Goal: Task Accomplishment & Management: Complete application form

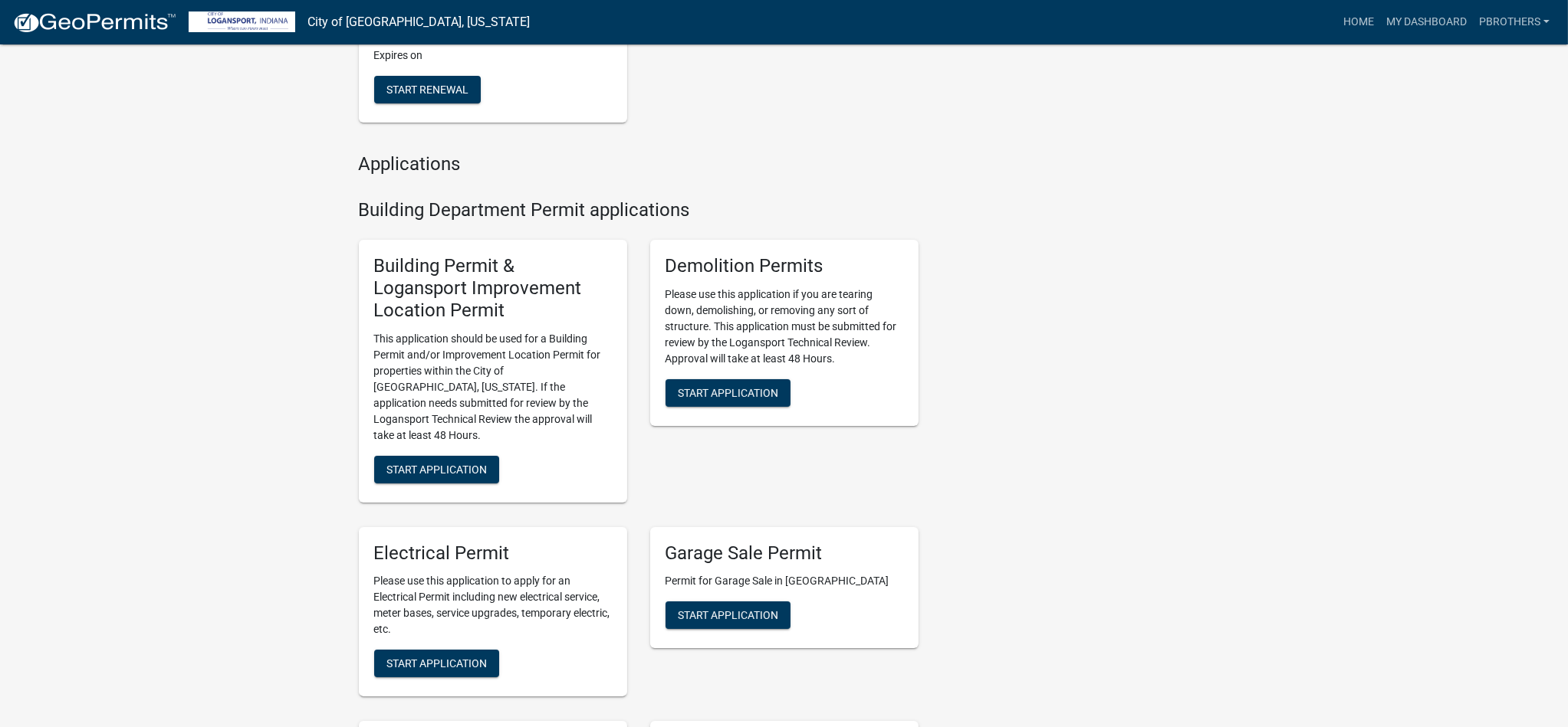
scroll to position [613, 0]
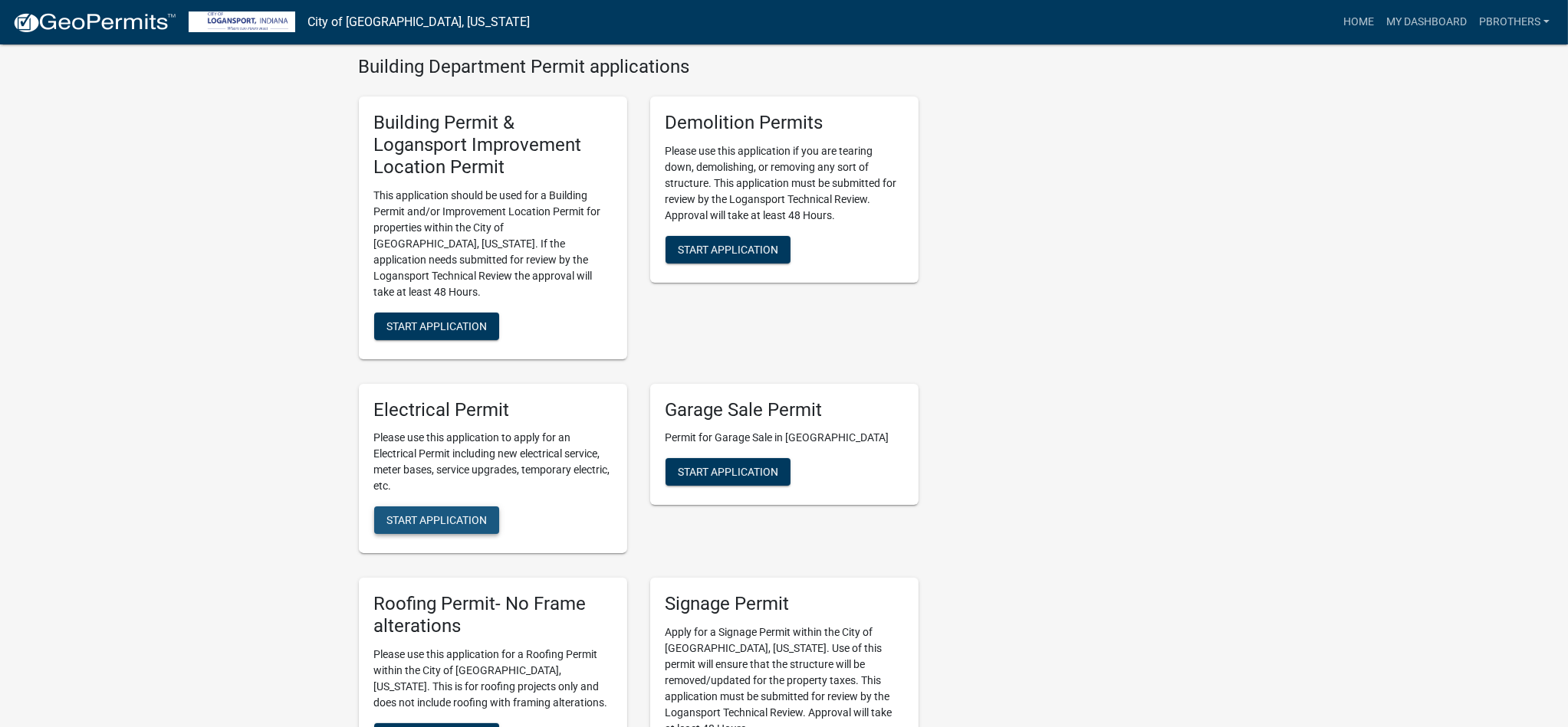
click at [440, 514] on span "Start Application" at bounding box center [436, 521] width 100 height 12
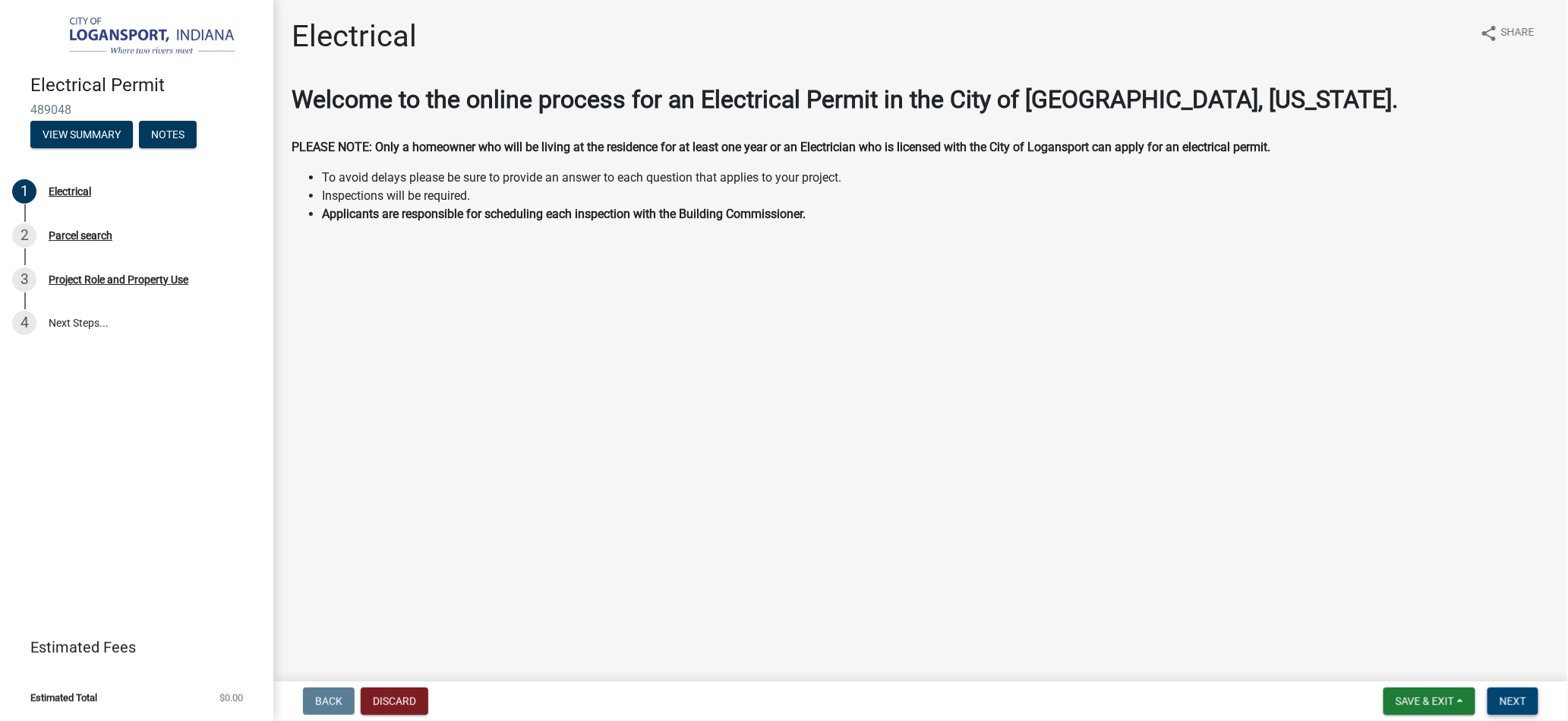
click at [1516, 702] on span "Next" at bounding box center [1513, 701] width 27 height 12
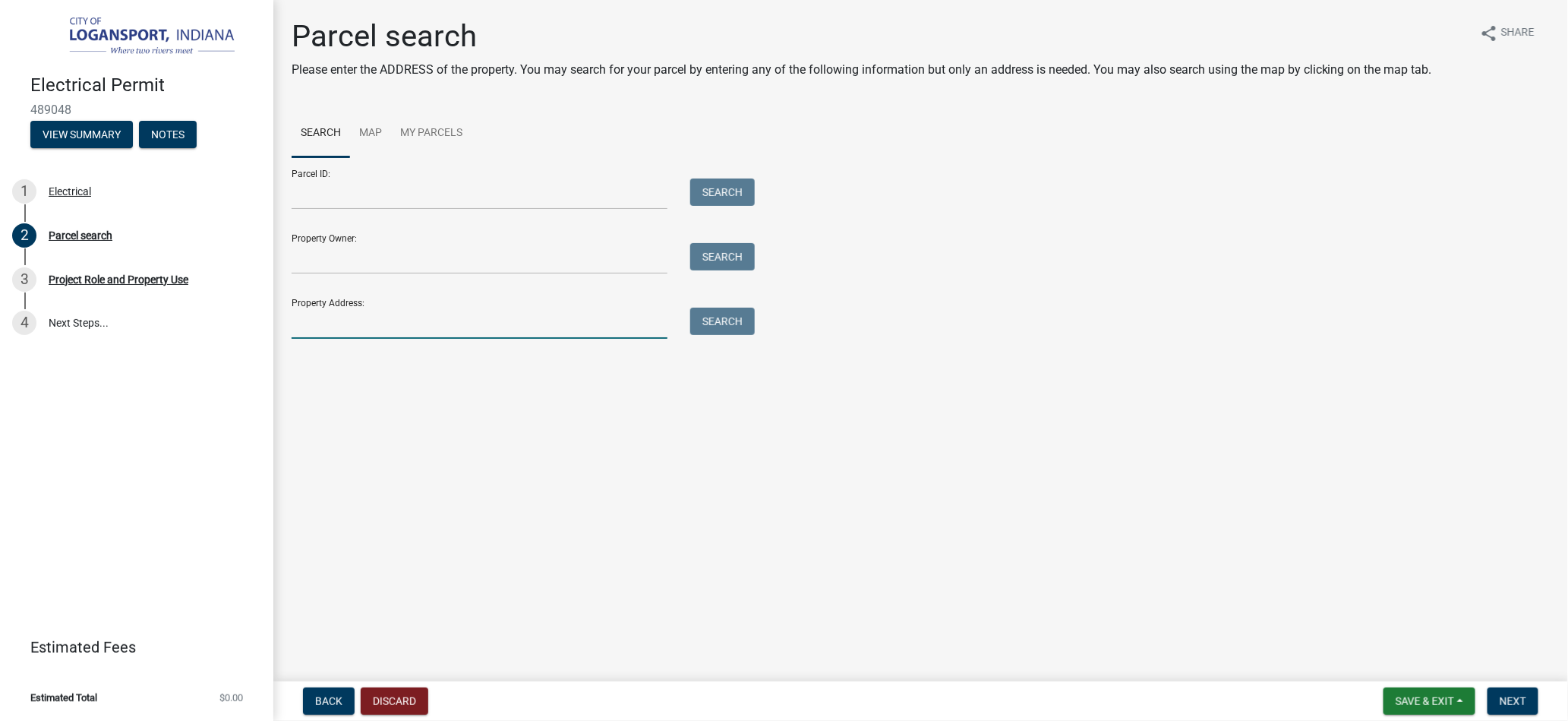
click at [340, 327] on input "Property Address:" at bounding box center [479, 323] width 376 height 31
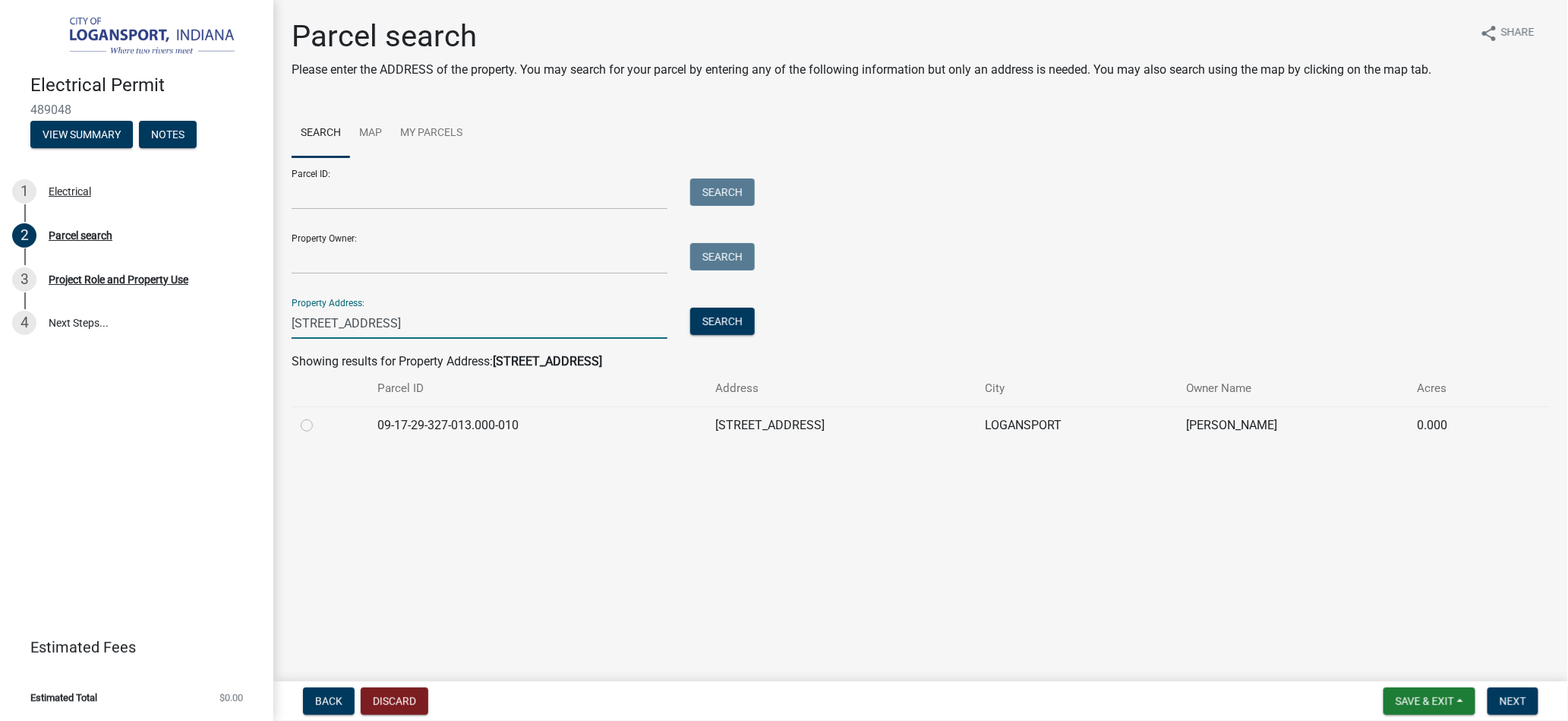
type input "[STREET_ADDRESS]"
click at [319, 416] on label at bounding box center [319, 416] width 0 height 0
click at [319, 426] on input "radio" at bounding box center [324, 421] width 10 height 10
radio input "true"
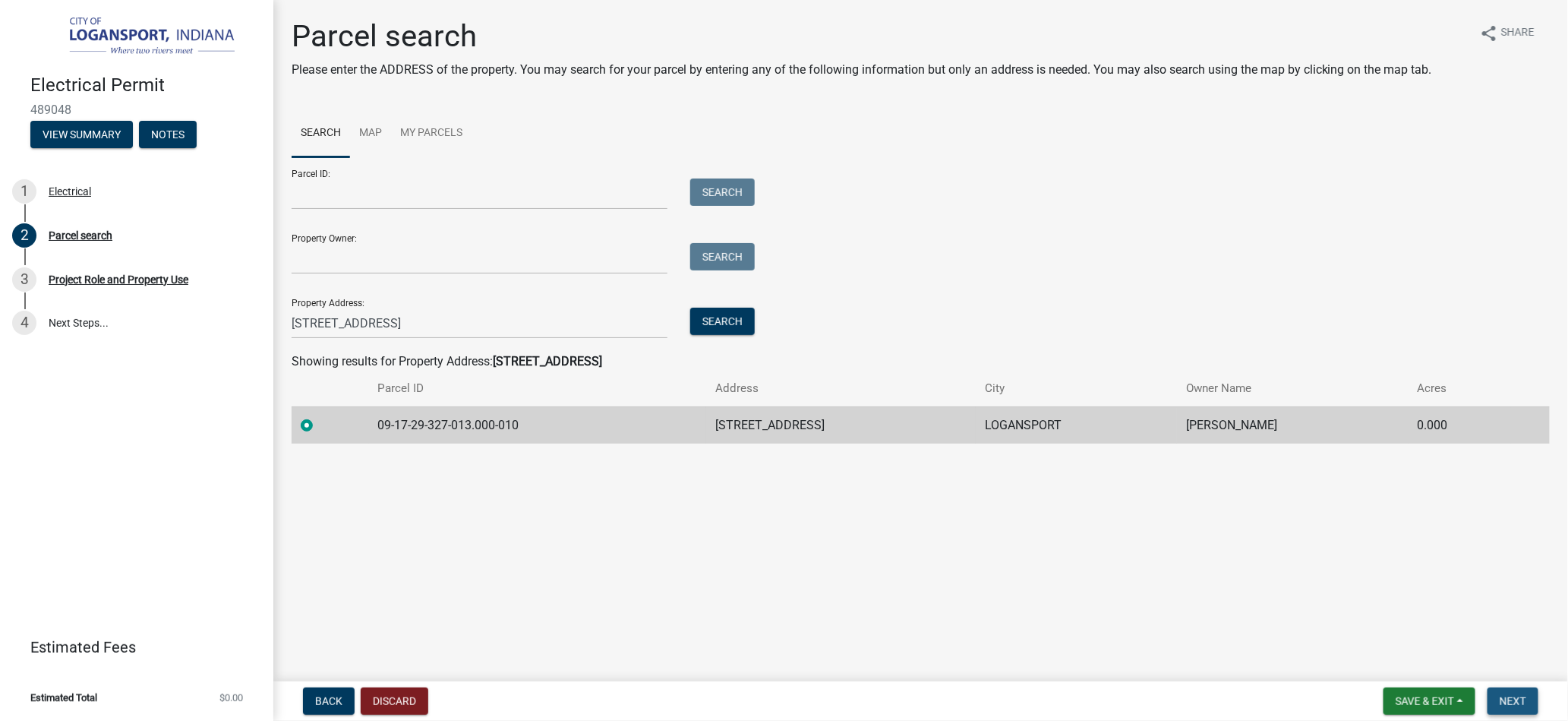
click at [1527, 707] on button "Next" at bounding box center [1513, 701] width 51 height 27
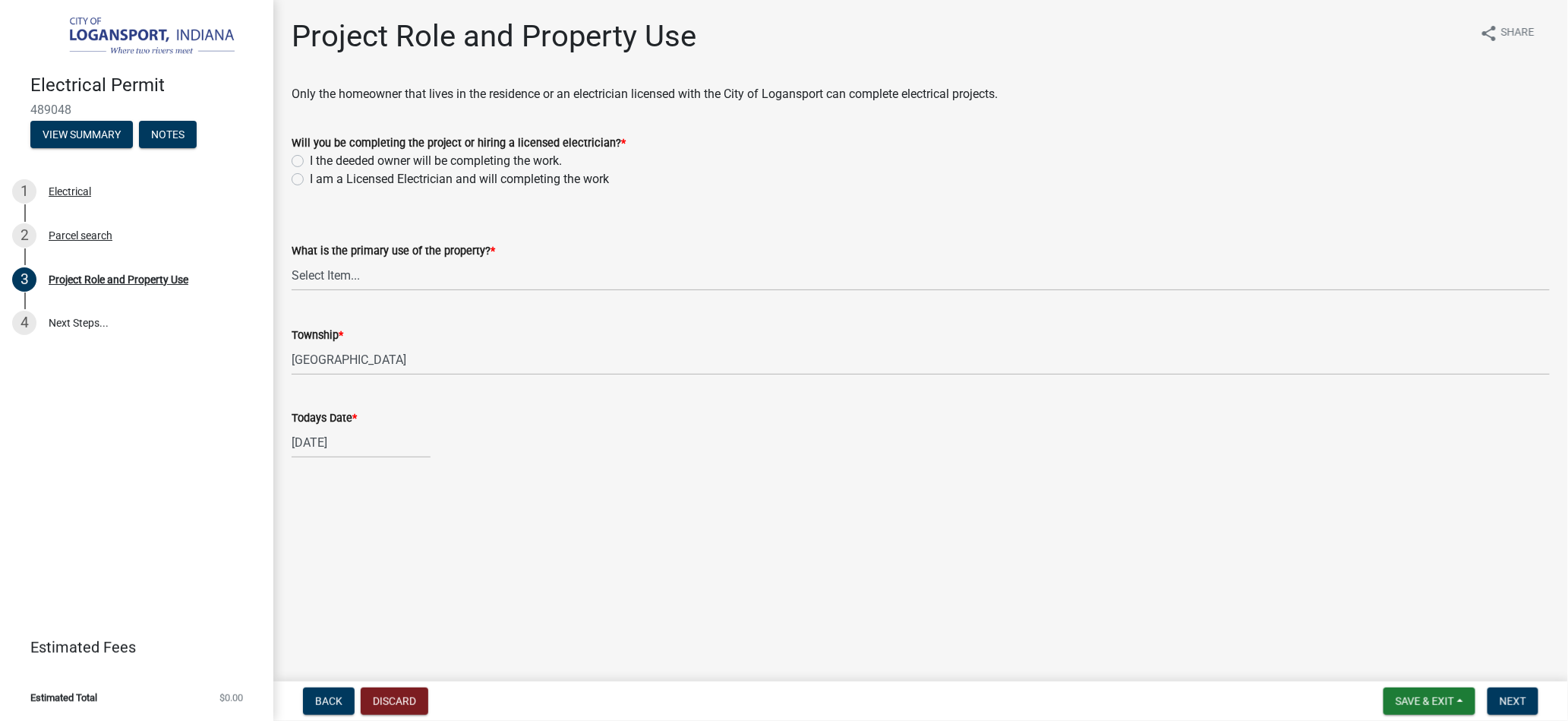
click at [310, 179] on label "I am a Licensed Electrician and will completing the work" at bounding box center [460, 179] width 299 height 18
click at [310, 179] on input "I am a Licensed Electrician and will completing the work" at bounding box center [315, 175] width 10 height 10
radio input "true"
click at [335, 279] on select "Select Item... Residential Commercial Public" at bounding box center [921, 275] width 1259 height 31
click at [292, 260] on select "Select Item... Residential Commercial Public" at bounding box center [921, 275] width 1259 height 31
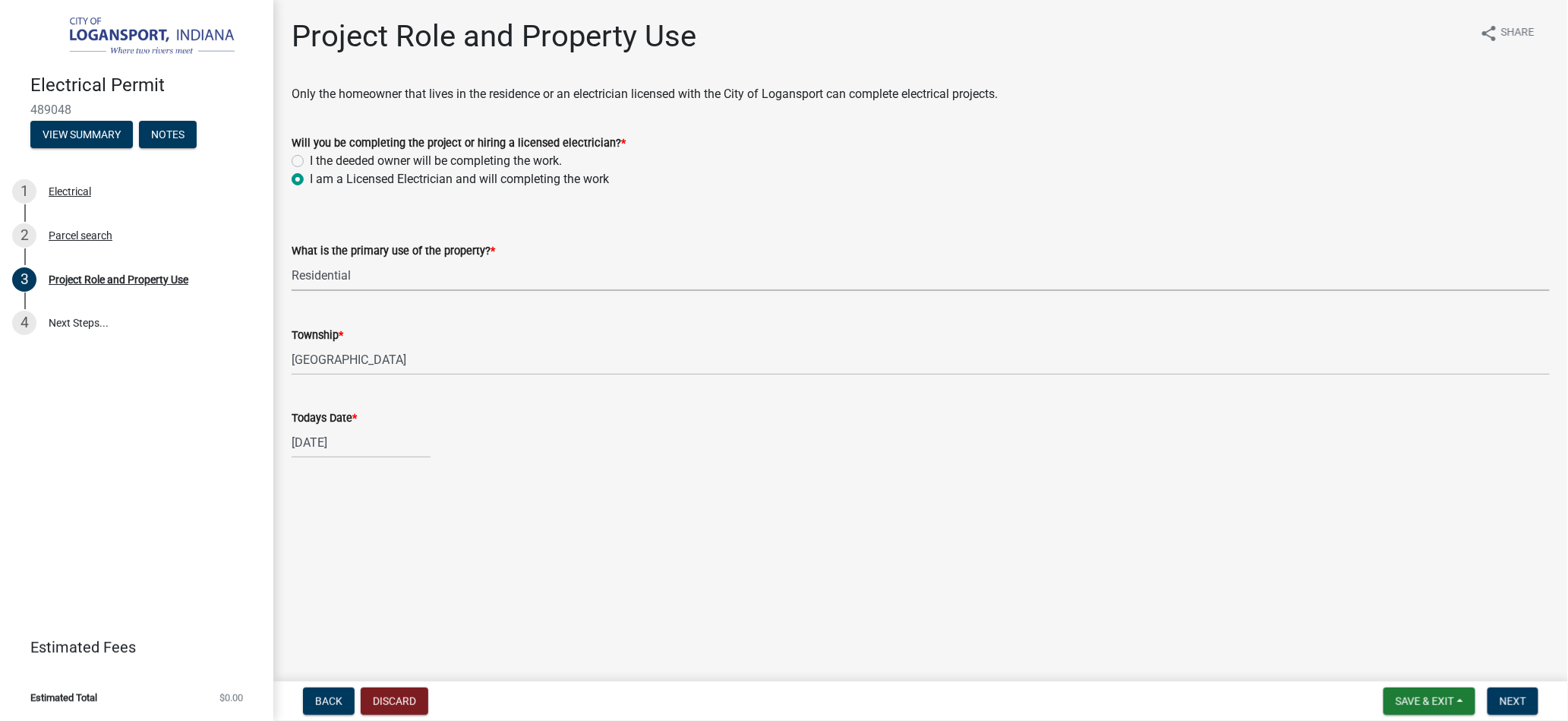
select select "530f9f5f-3156-4079-bc91-3d3598a96b73"
click at [1534, 704] on button "Next" at bounding box center [1513, 701] width 51 height 27
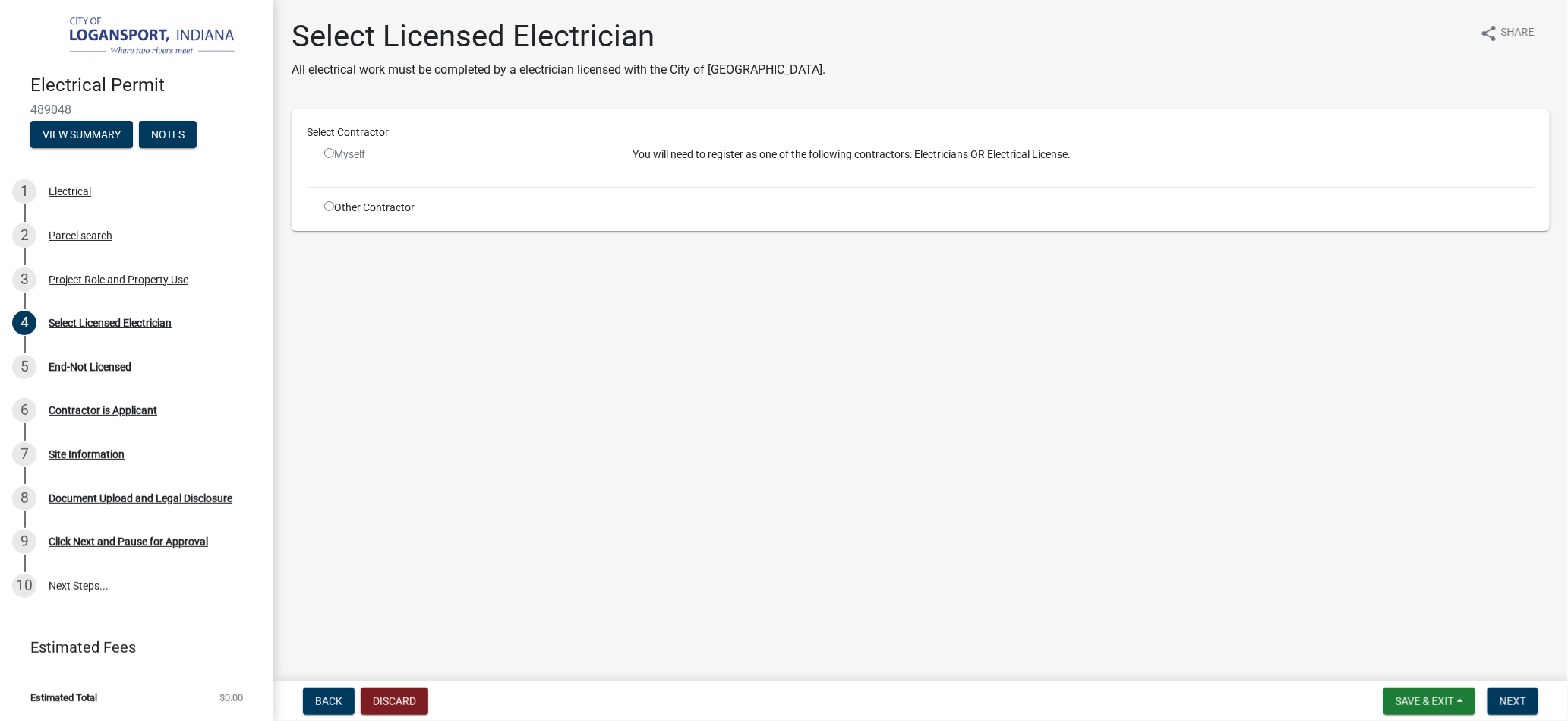
click at [331, 154] on input "radio" at bounding box center [329, 153] width 10 height 10
radio input "false"
click at [333, 207] on input "radio" at bounding box center [329, 206] width 10 height 10
radio input "true"
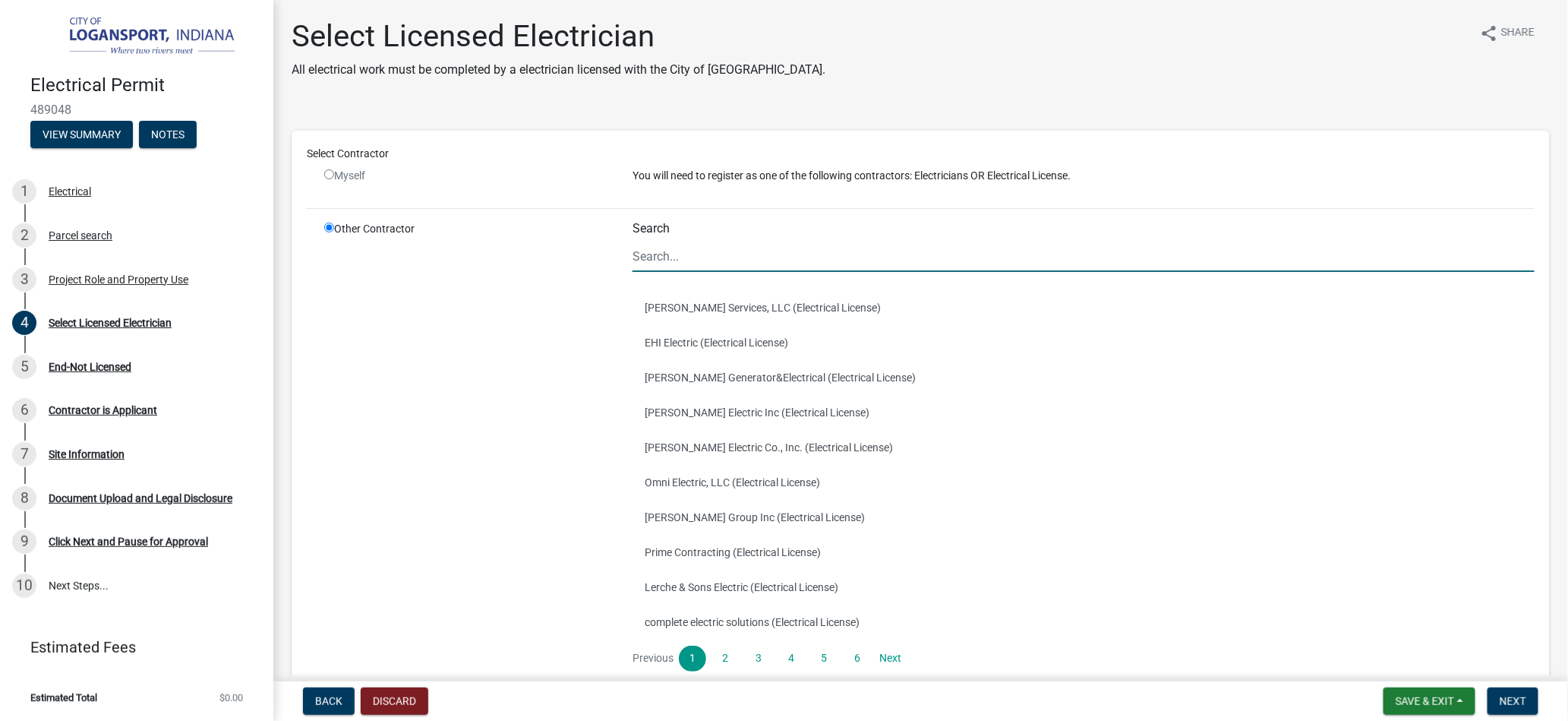
click at [810, 260] on input "Search" at bounding box center [1084, 256] width 902 height 31
type input "[PERSON_NAME] BROTHERS"
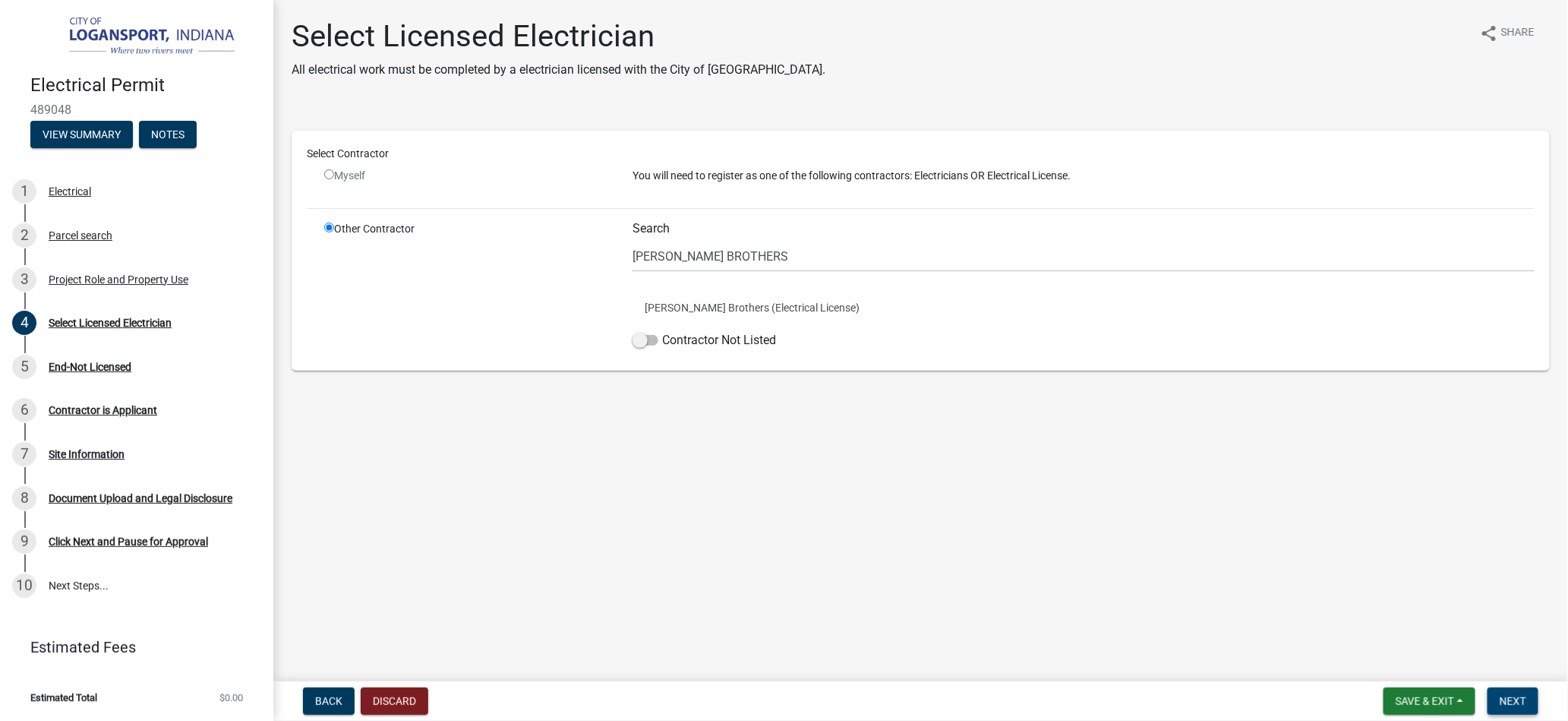
click at [1512, 693] on button "Next" at bounding box center [1513, 701] width 51 height 27
click at [1502, 701] on span "Next" at bounding box center [1513, 701] width 27 height 12
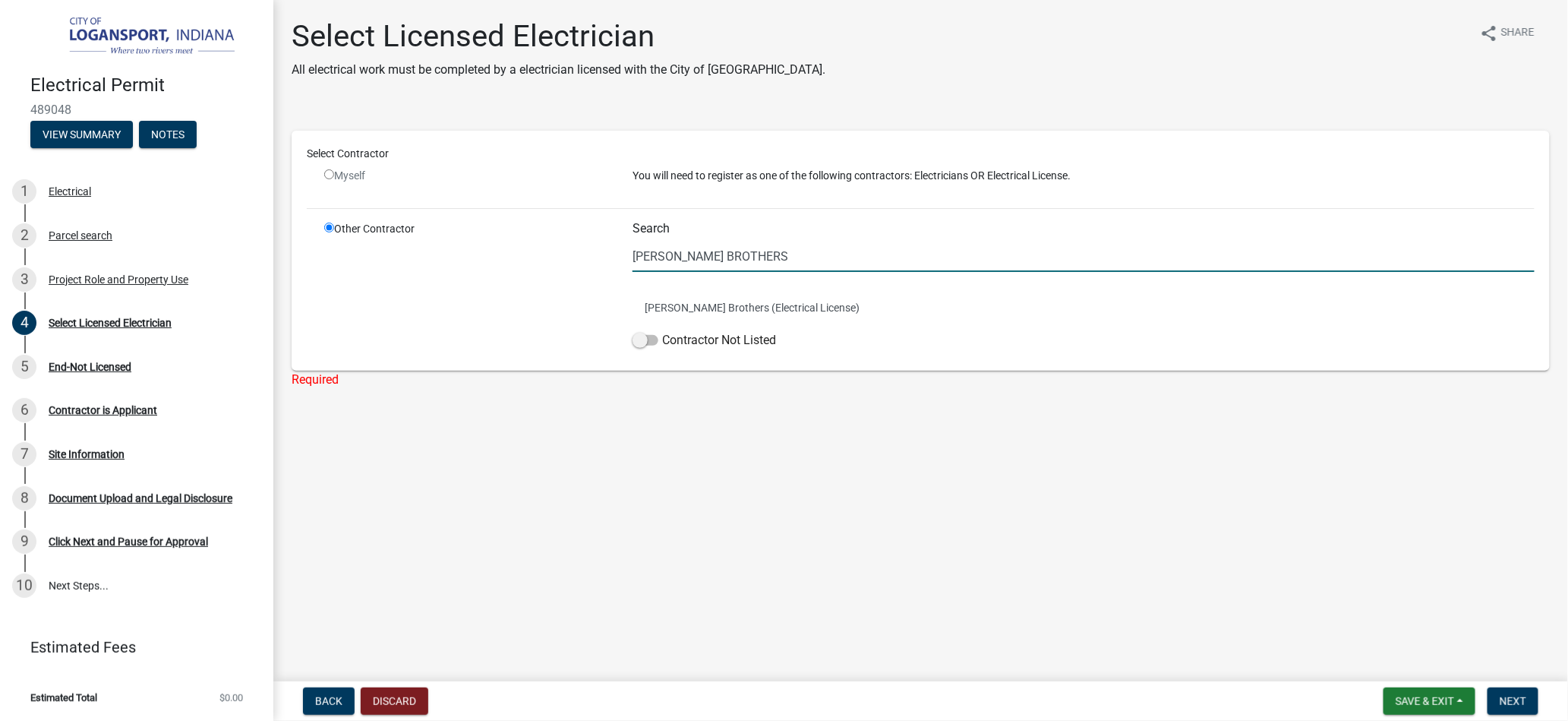
click at [799, 257] on input "[PERSON_NAME] BROTHERS" at bounding box center [1084, 256] width 902 height 31
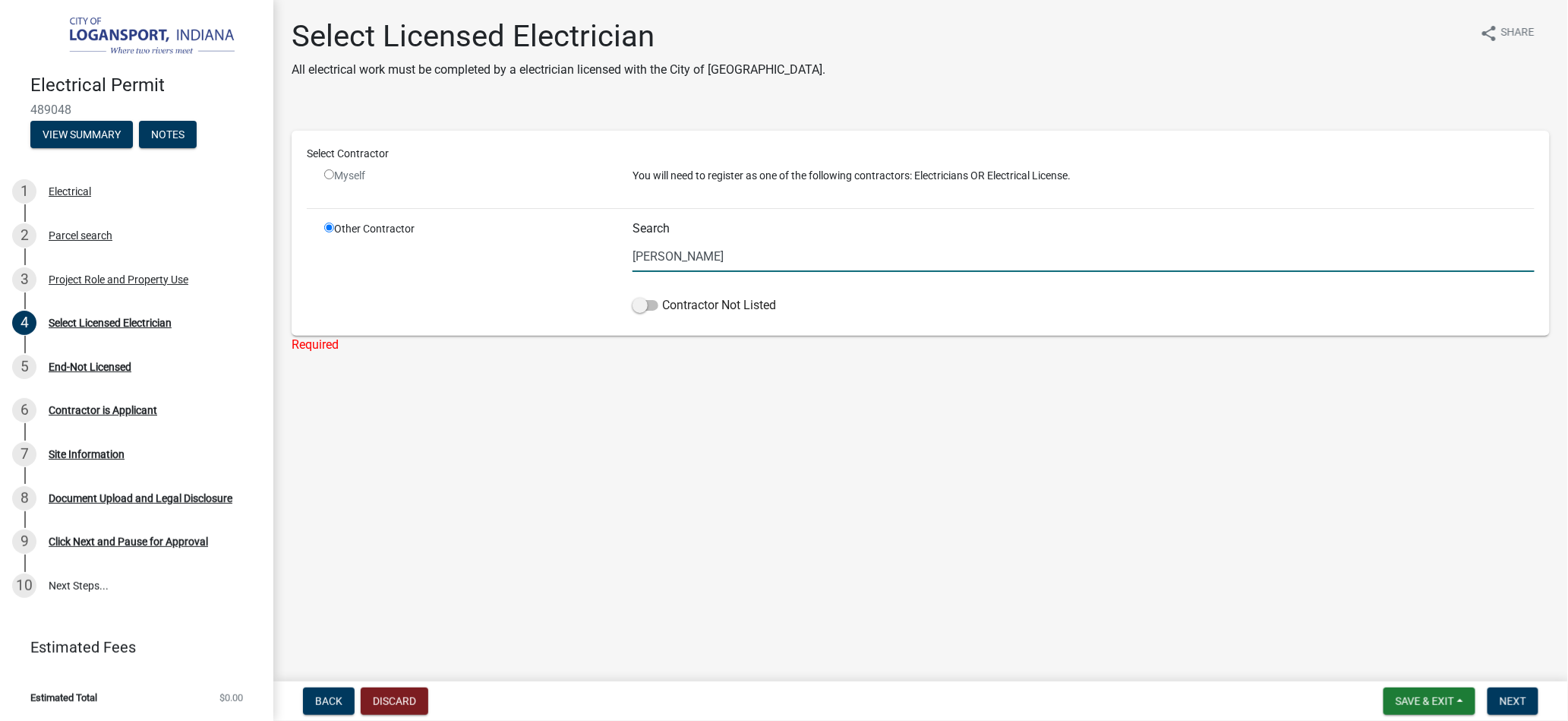
type input "[PERSON_NAME]"
click at [326, 176] on input "radio" at bounding box center [329, 174] width 10 height 10
radio input "false"
radio input "true"
click at [328, 176] on input "radio" at bounding box center [329, 174] width 10 height 10
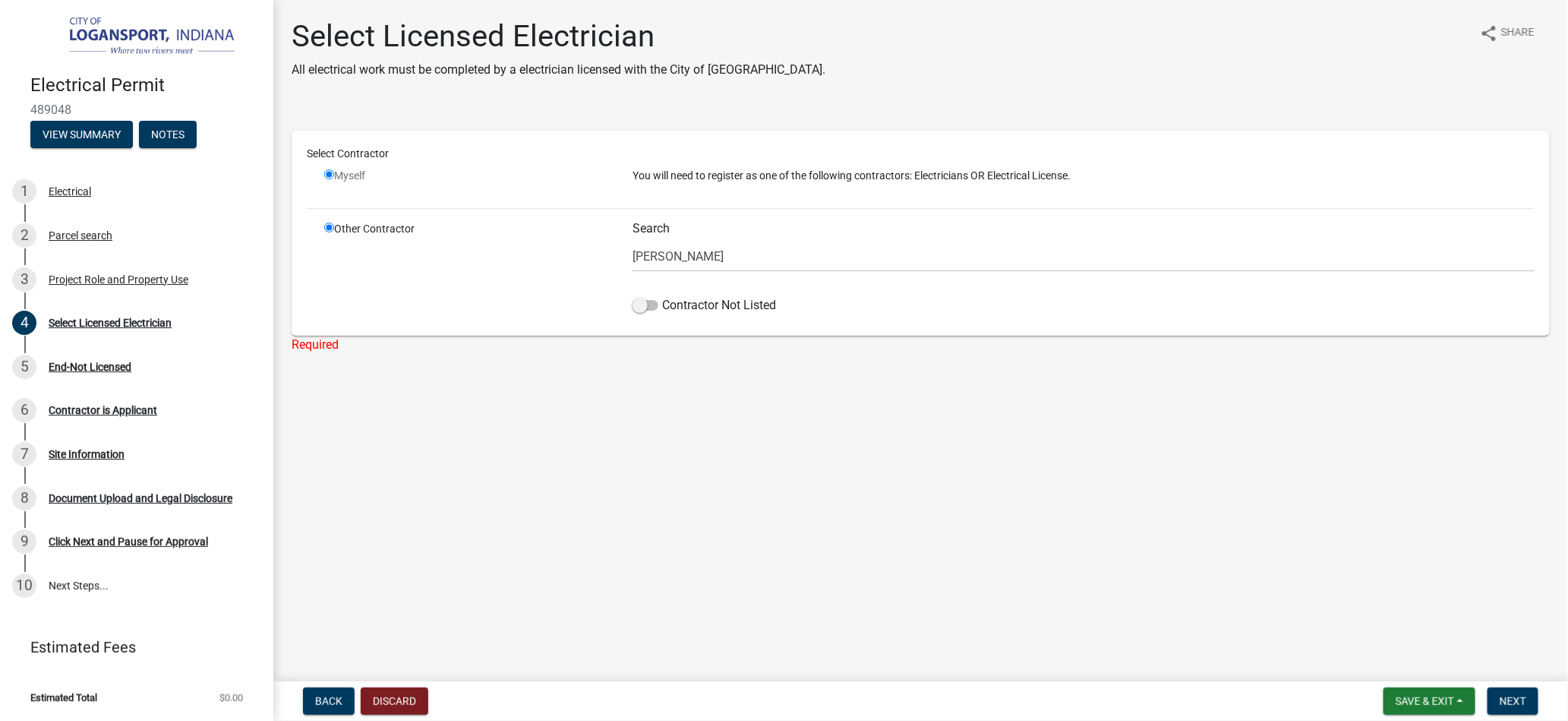
radio input "false"
radio input "true"
click at [329, 224] on input "radio" at bounding box center [329, 228] width 10 height 10
click at [642, 309] on span at bounding box center [646, 306] width 26 height 11
click at [663, 296] on input "Contractor Not Listed" at bounding box center [663, 296] width 0 height 0
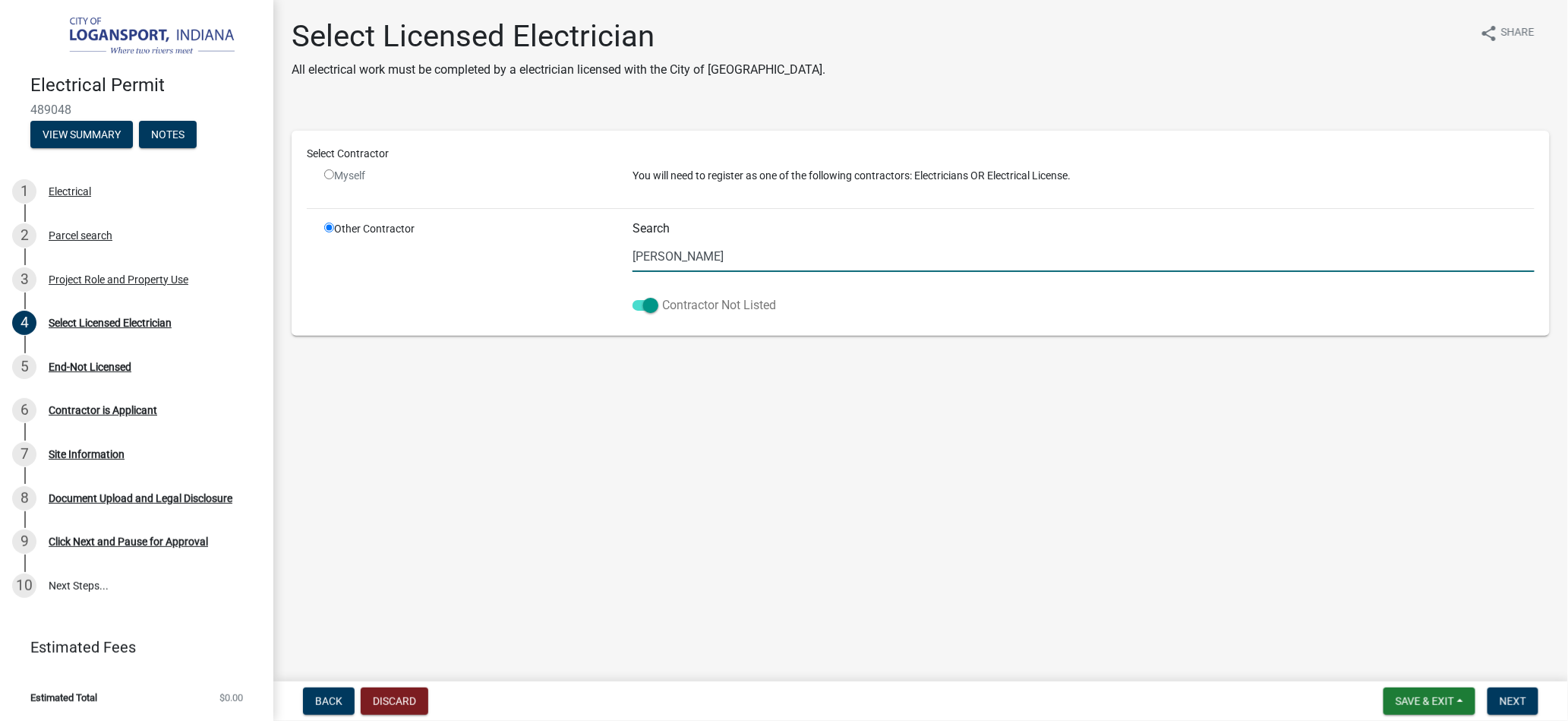
click at [642, 309] on span at bounding box center [646, 306] width 26 height 11
click at [663, 296] on input "Contractor Not Listed" at bounding box center [663, 296] width 0 height 0
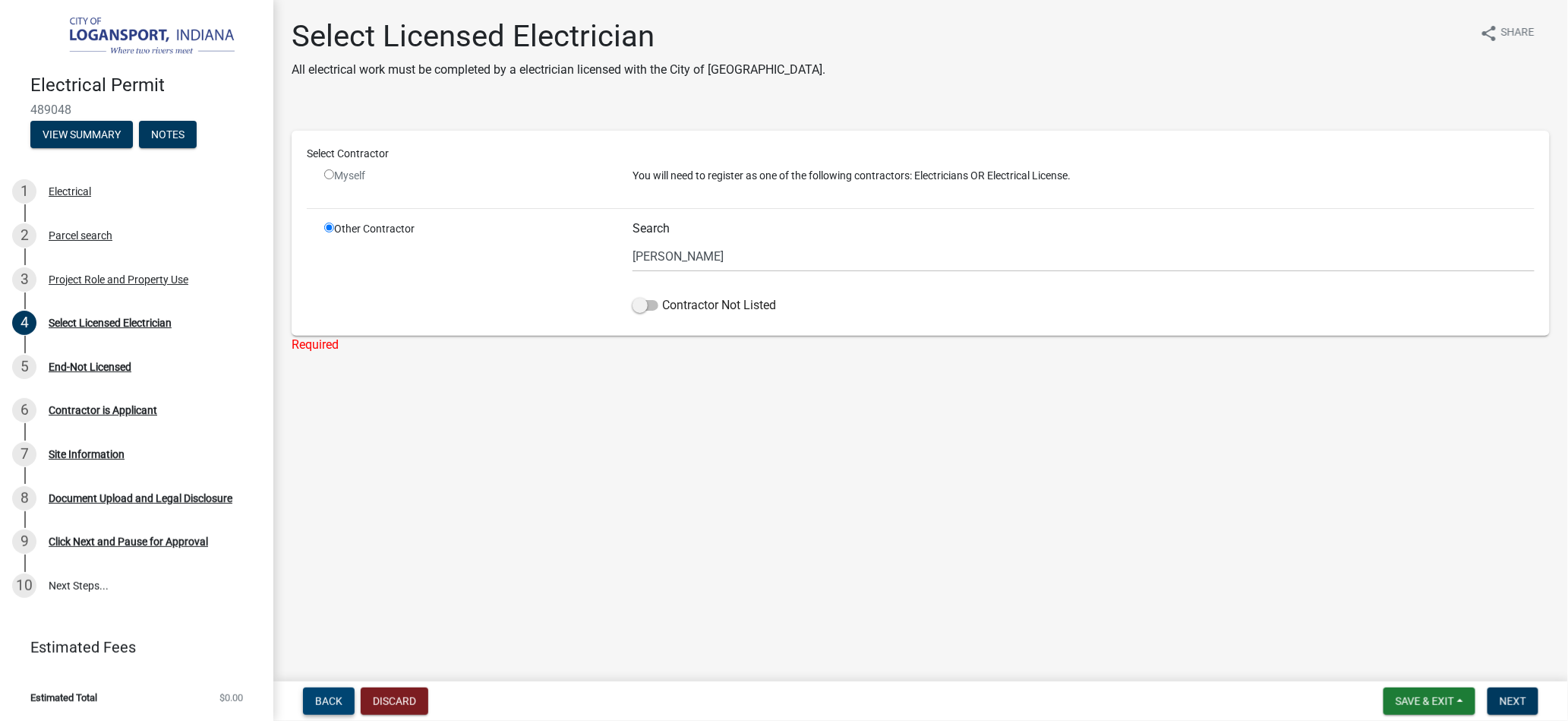
click at [327, 699] on span "Back" at bounding box center [329, 701] width 27 height 12
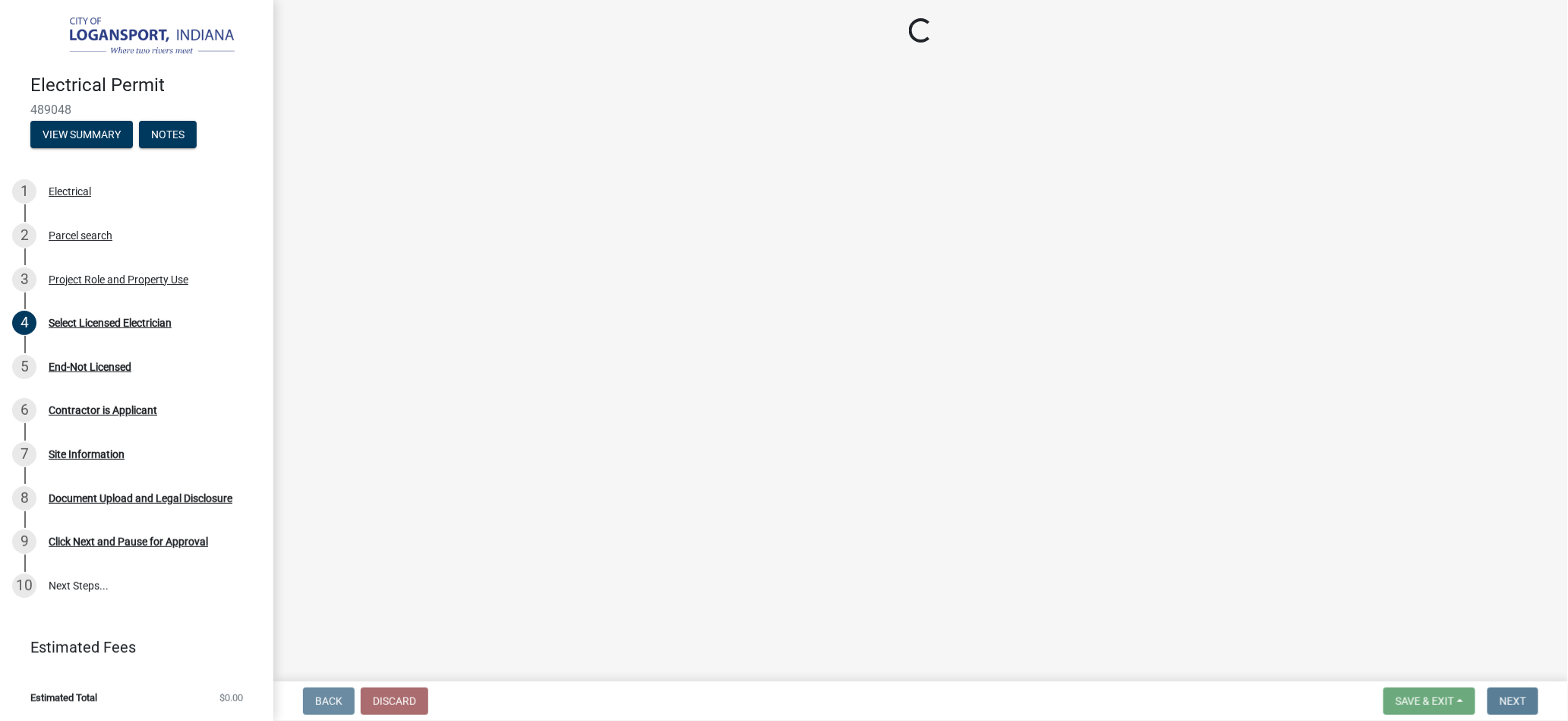
select select "530f9f5f-3156-4079-bc91-3d3598a96b73"
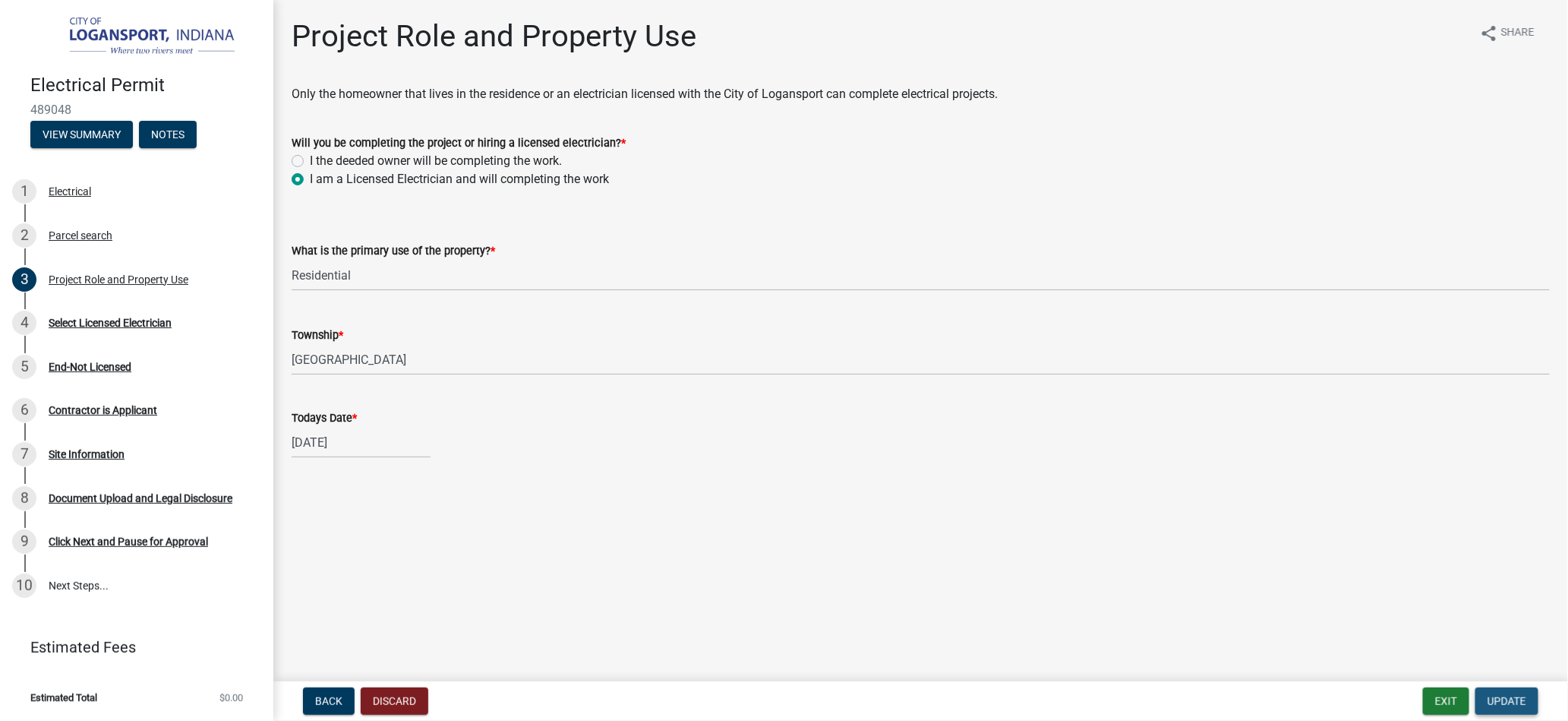
click at [1500, 693] on button "Update" at bounding box center [1507, 701] width 63 height 27
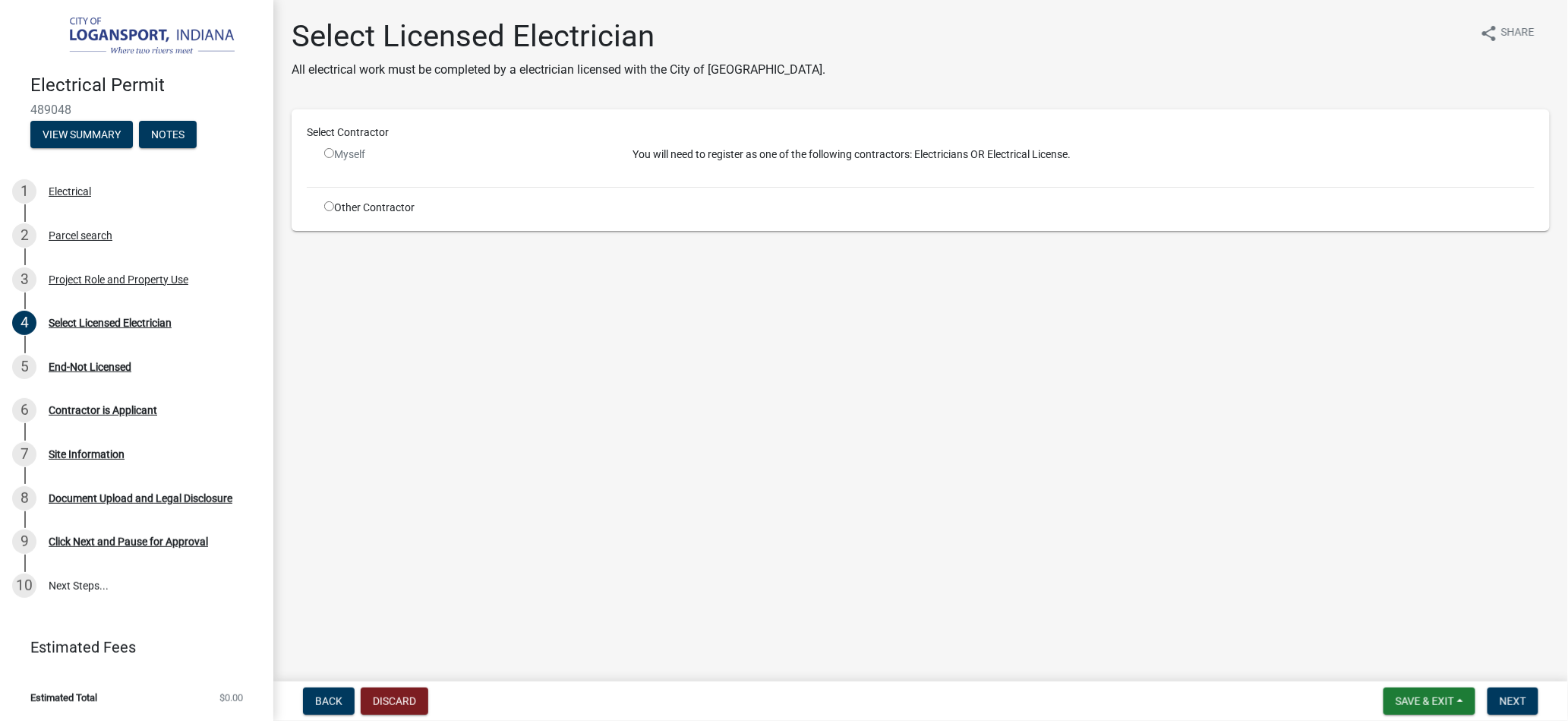
click at [331, 150] on input "radio" at bounding box center [329, 153] width 10 height 10
radio input "false"
click at [329, 208] on input "radio" at bounding box center [329, 206] width 10 height 10
radio input "true"
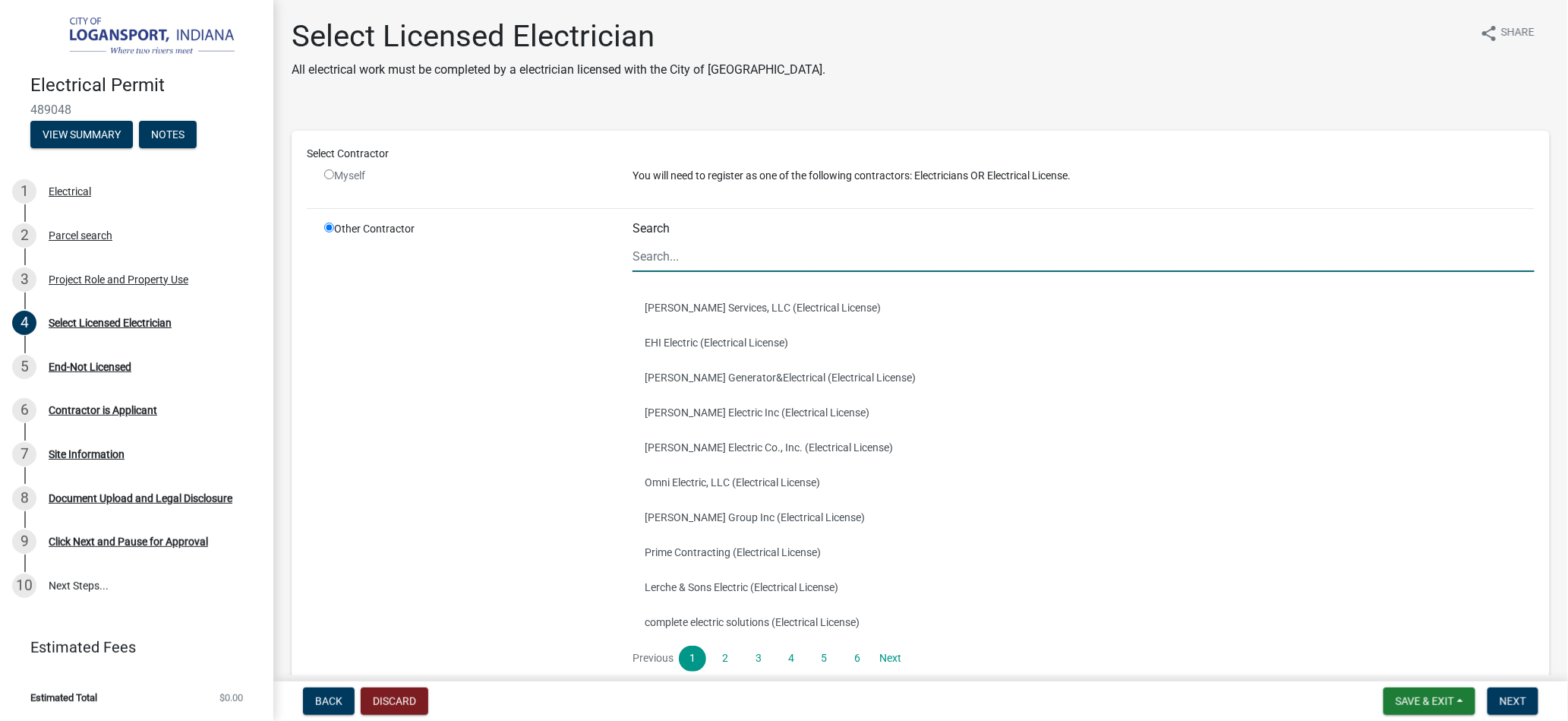
click at [666, 257] on input "Search" at bounding box center [1084, 256] width 902 height 31
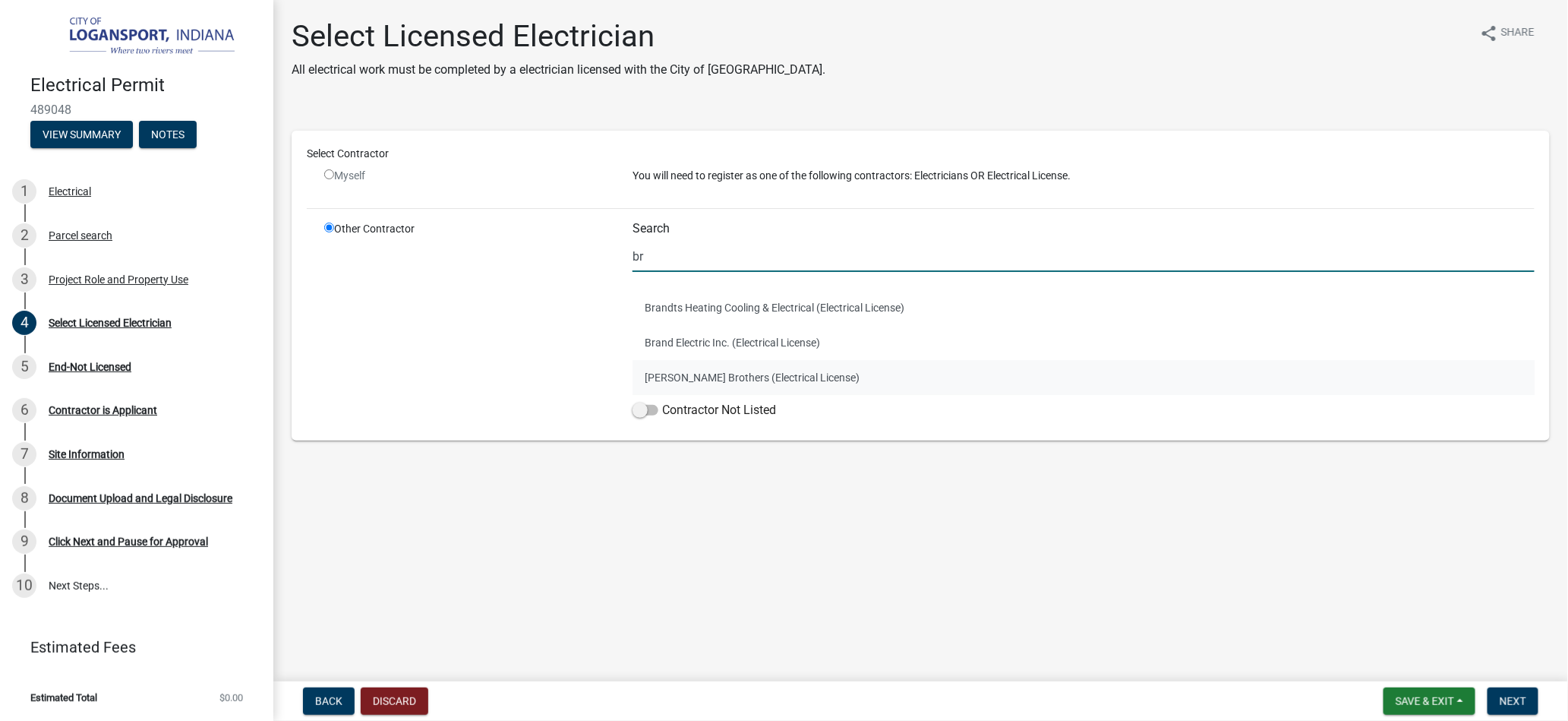
type input "br"
click at [708, 373] on button "[PERSON_NAME] Brothers (Electrical License)" at bounding box center [1084, 378] width 902 height 35
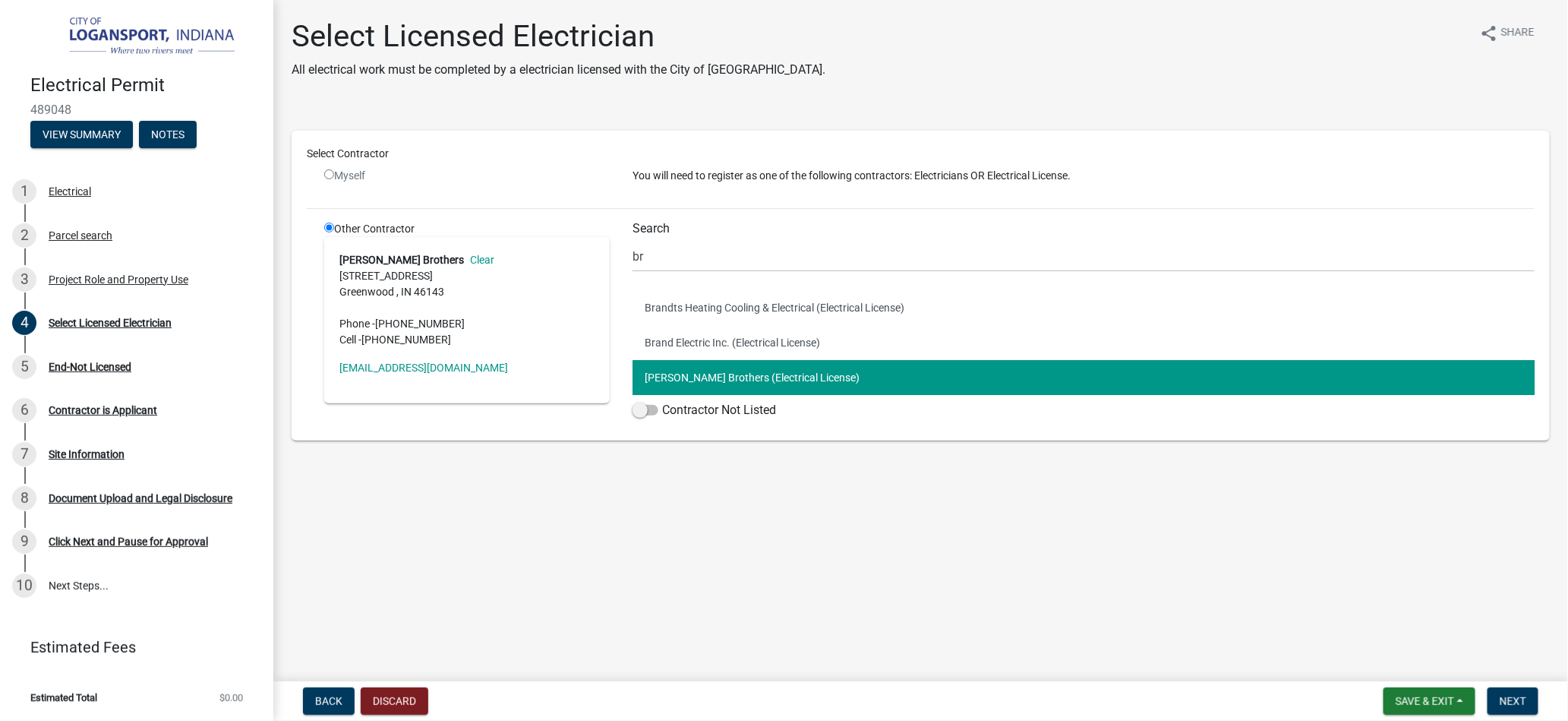
click at [824, 382] on button "[PERSON_NAME] Brothers (Electrical License)" at bounding box center [1084, 378] width 902 height 35
click at [382, 280] on address "[PERSON_NAME] Brothers Clear [STREET_ADDRESS][PERSON_NAME] Phone - [PHONE_NUMBE…" at bounding box center [467, 299] width 255 height 95
click at [1496, 694] on button "Next" at bounding box center [1513, 701] width 51 height 27
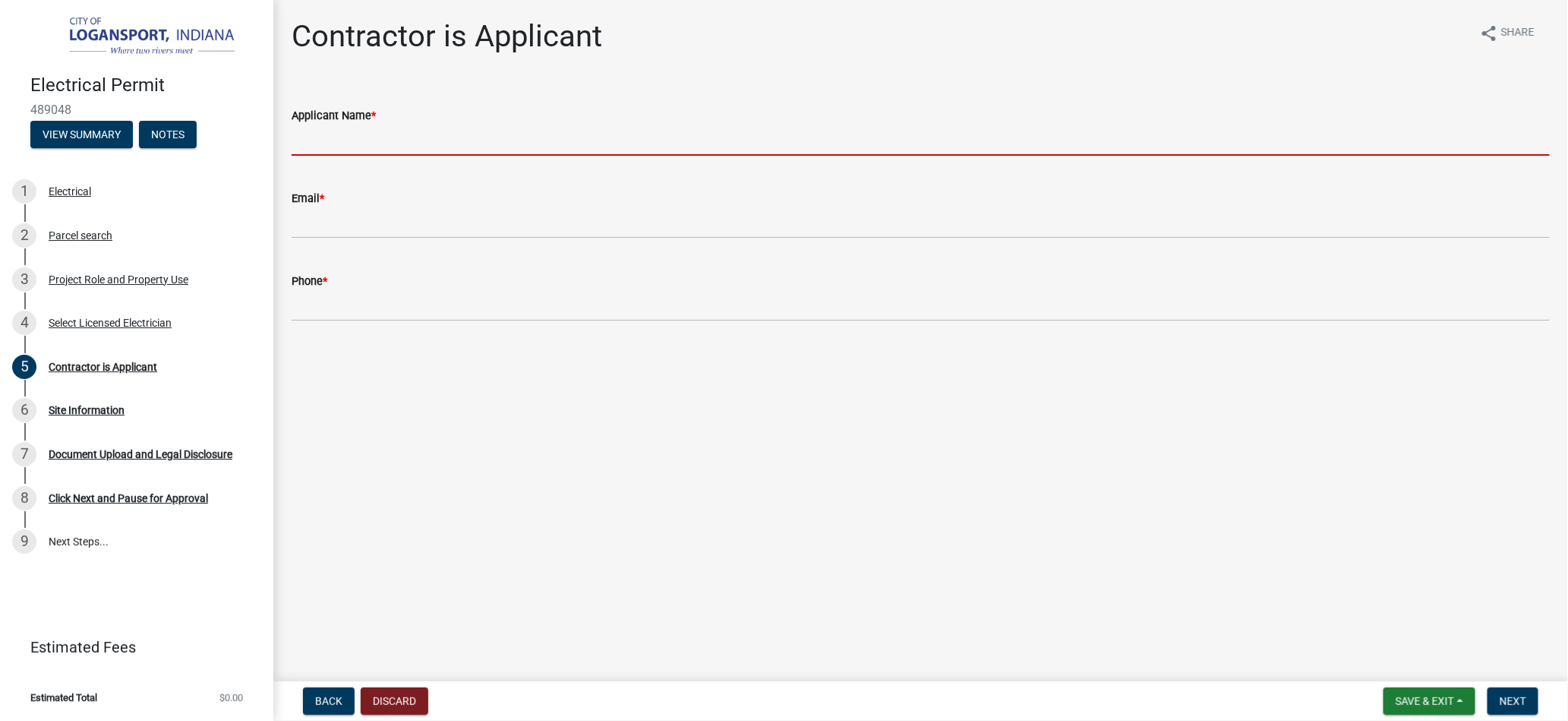
click at [359, 131] on input "Applicant Name *" at bounding box center [921, 140] width 1259 height 31
type input "a"
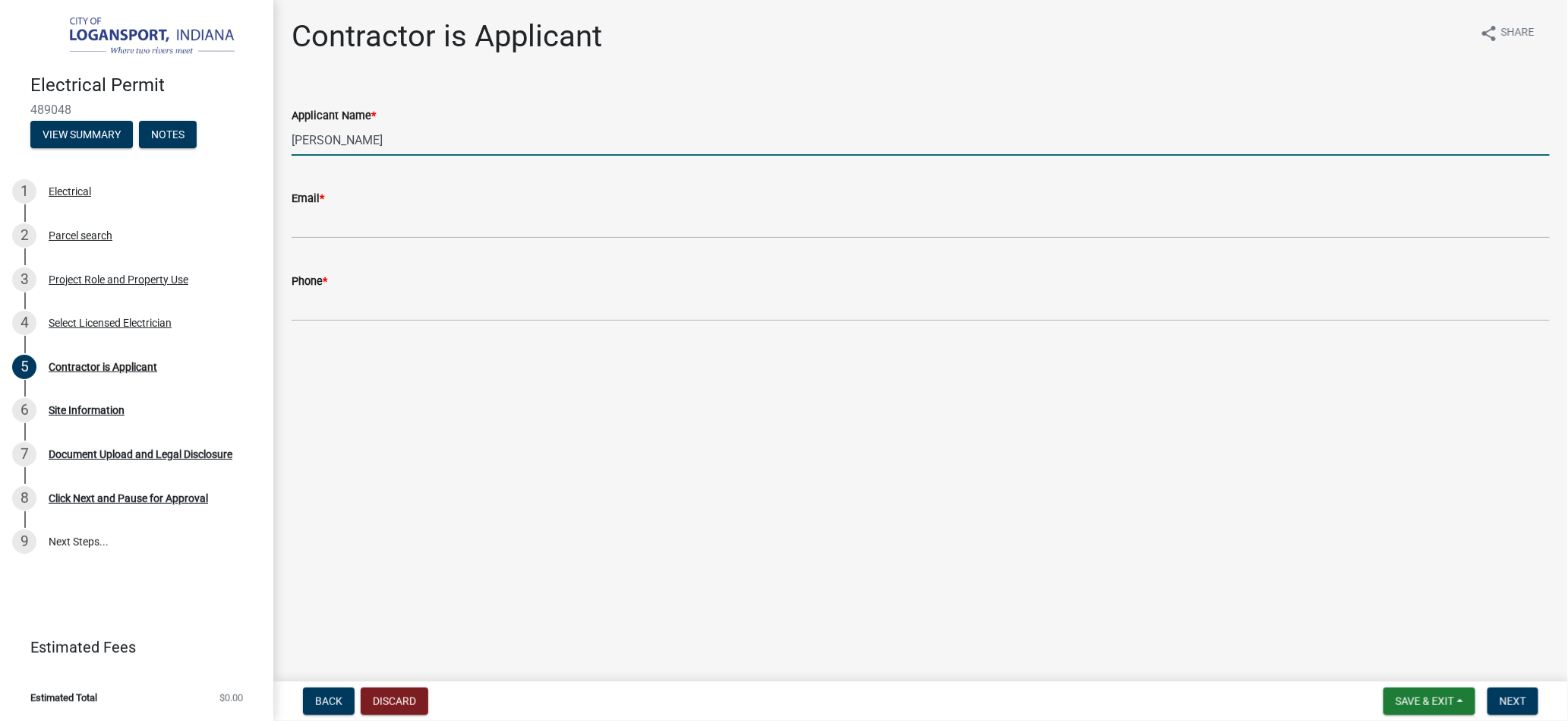
type input "[PERSON_NAME]"
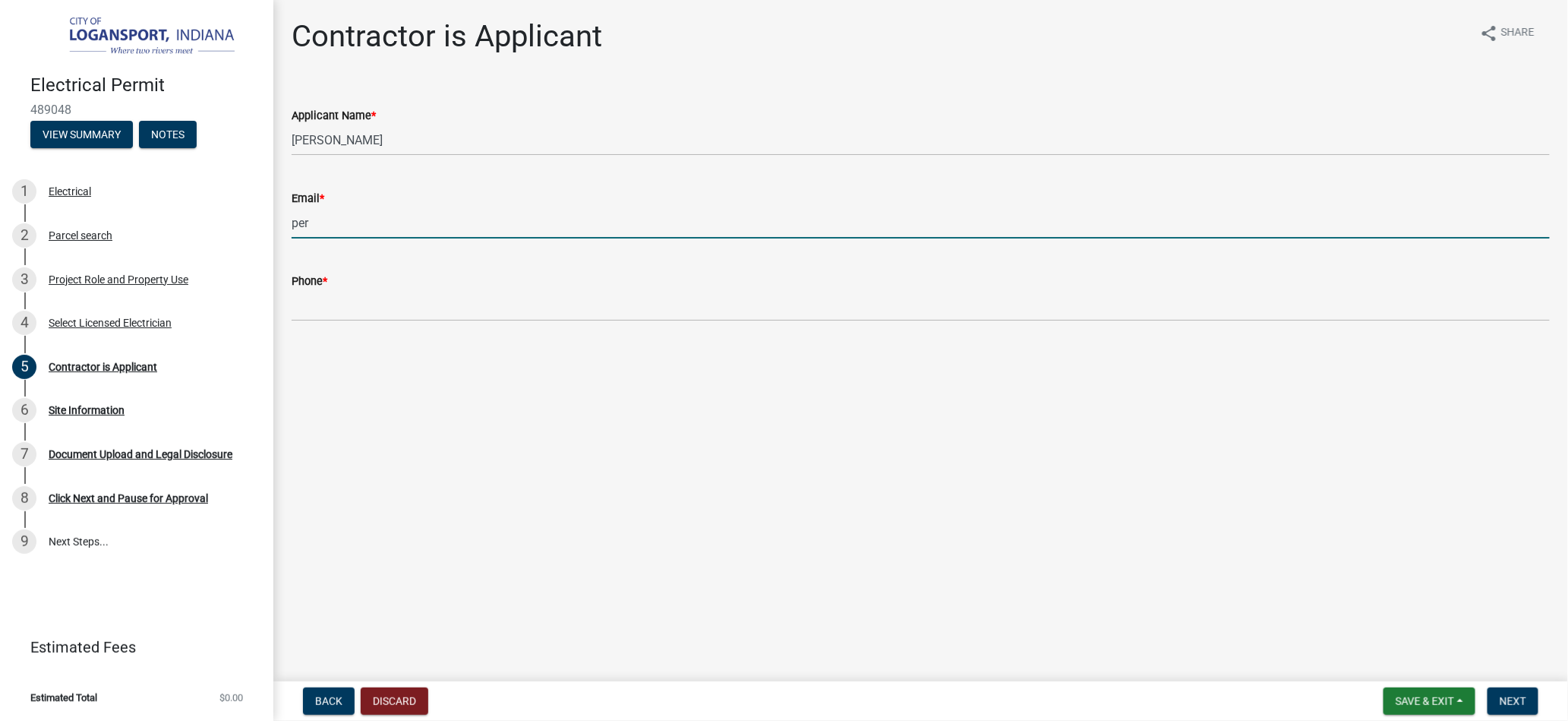
type input "[EMAIL_ADDRESS][DOMAIN_NAME]"
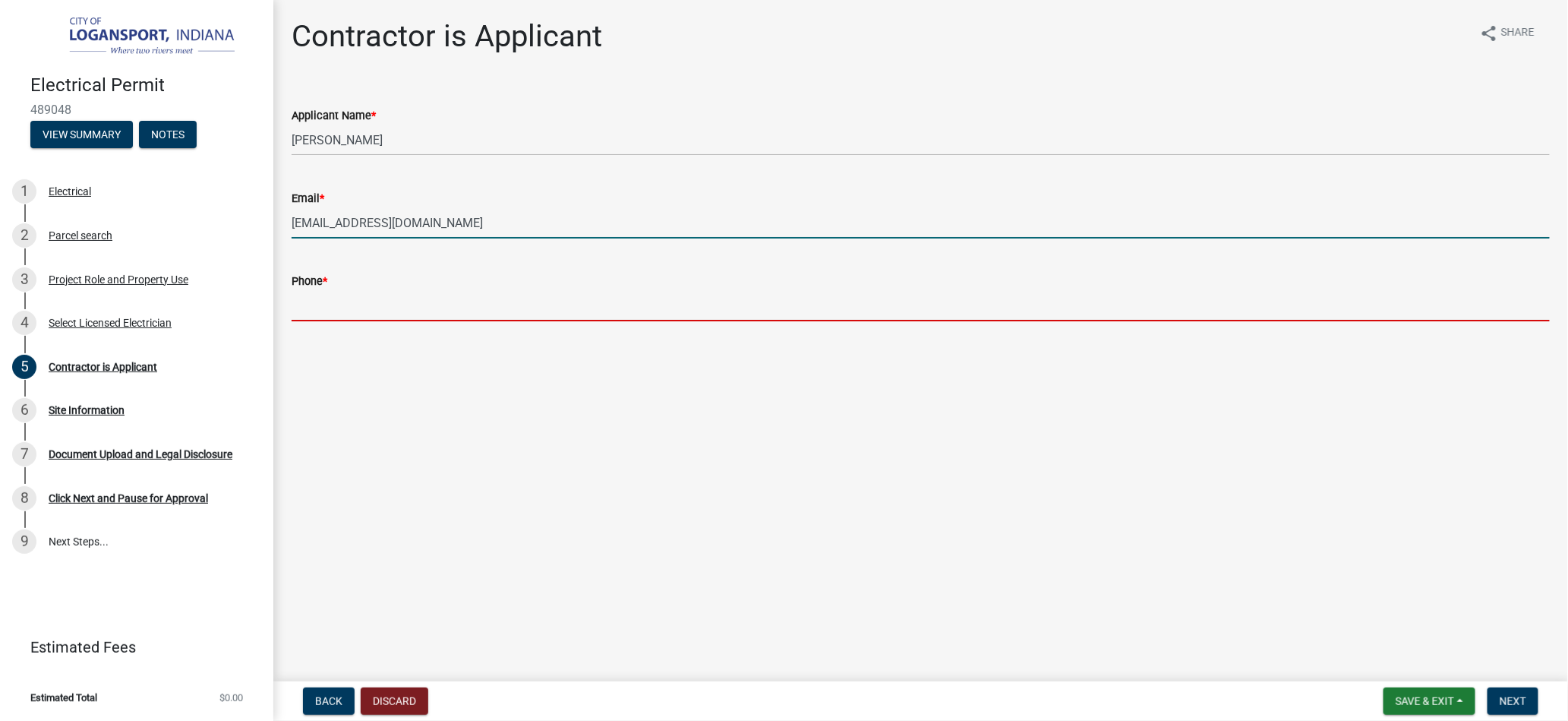
type input "3177321356"
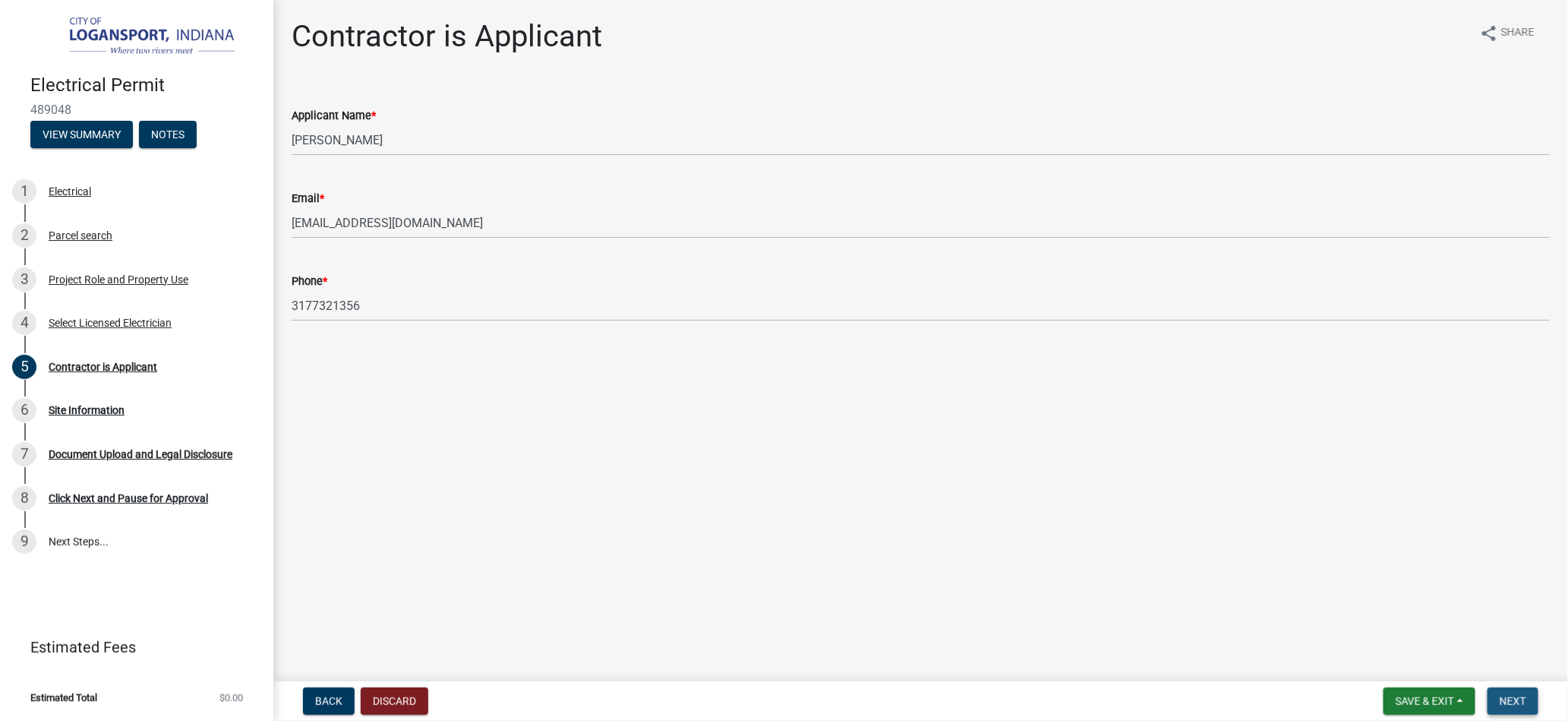
click at [1515, 690] on button "Next" at bounding box center [1513, 701] width 51 height 27
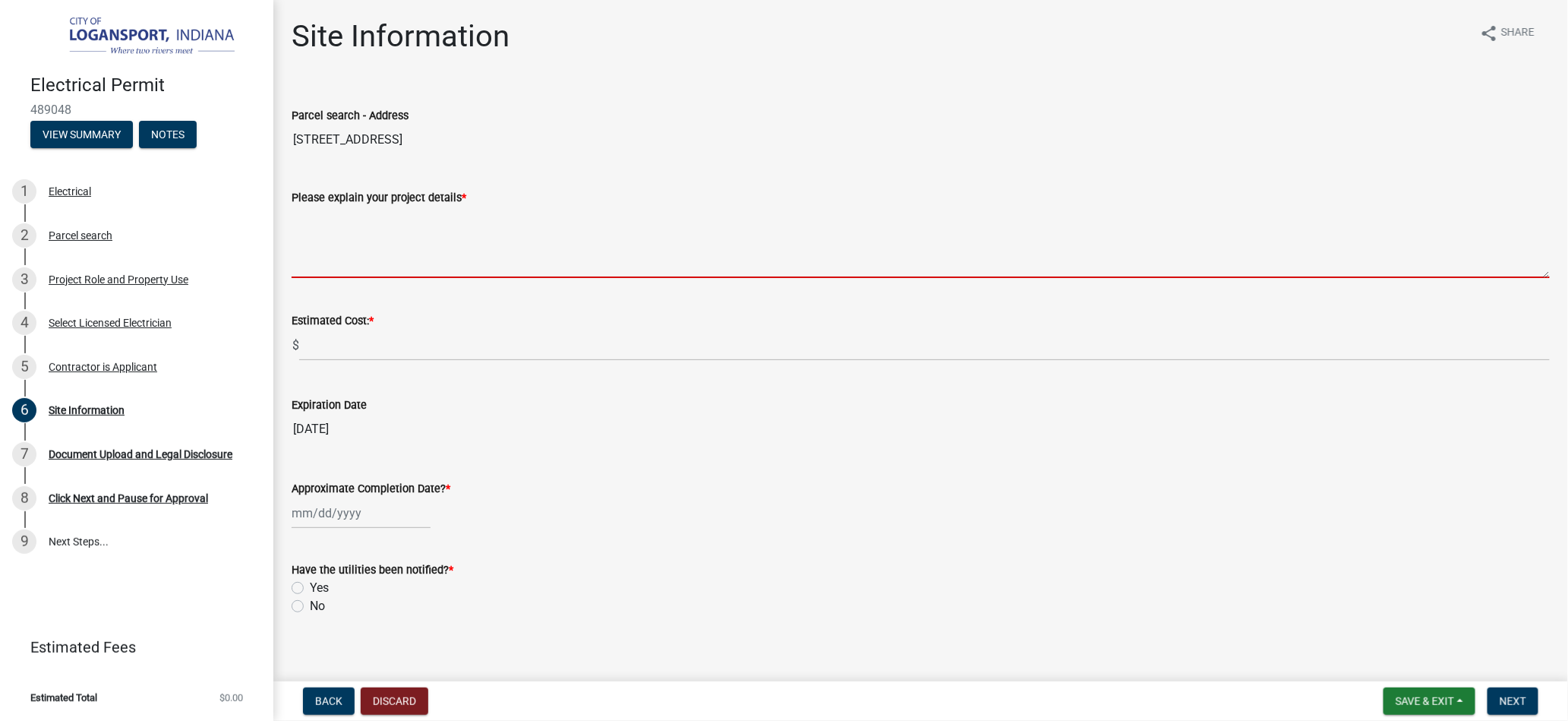
click at [366, 257] on textarea "Please explain your project details *" at bounding box center [921, 243] width 1259 height 72
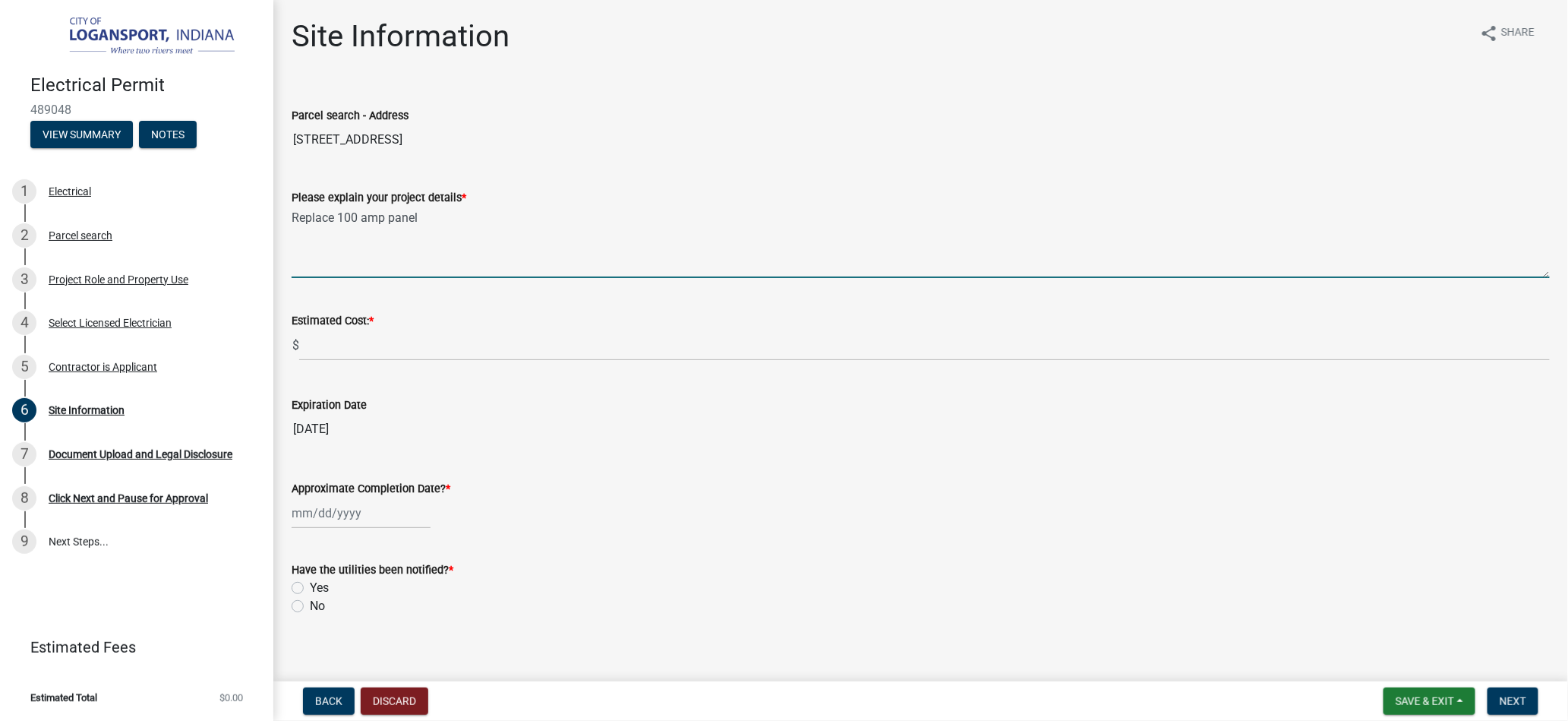
type textarea "Replace 100 amp panel"
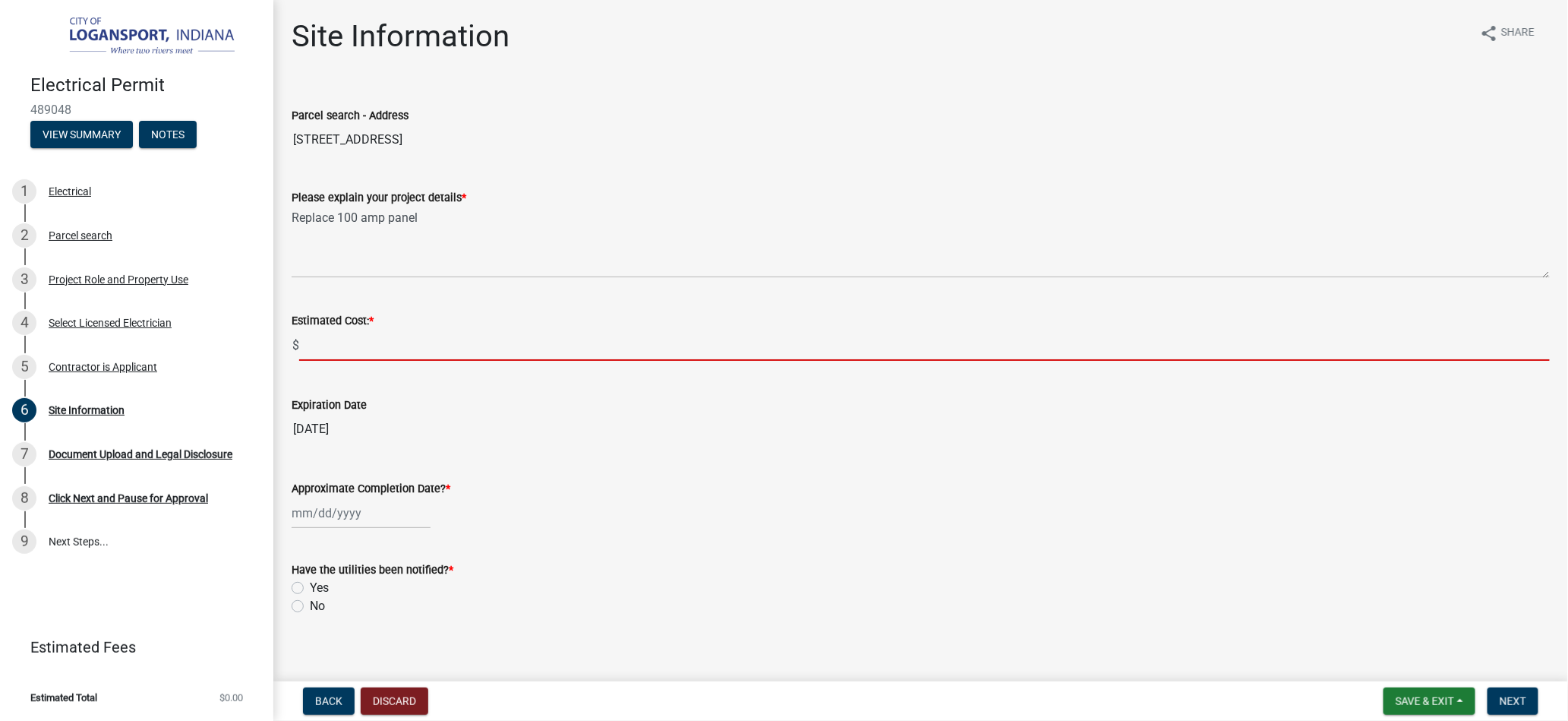
click at [327, 340] on input "text" at bounding box center [924, 345] width 1251 height 31
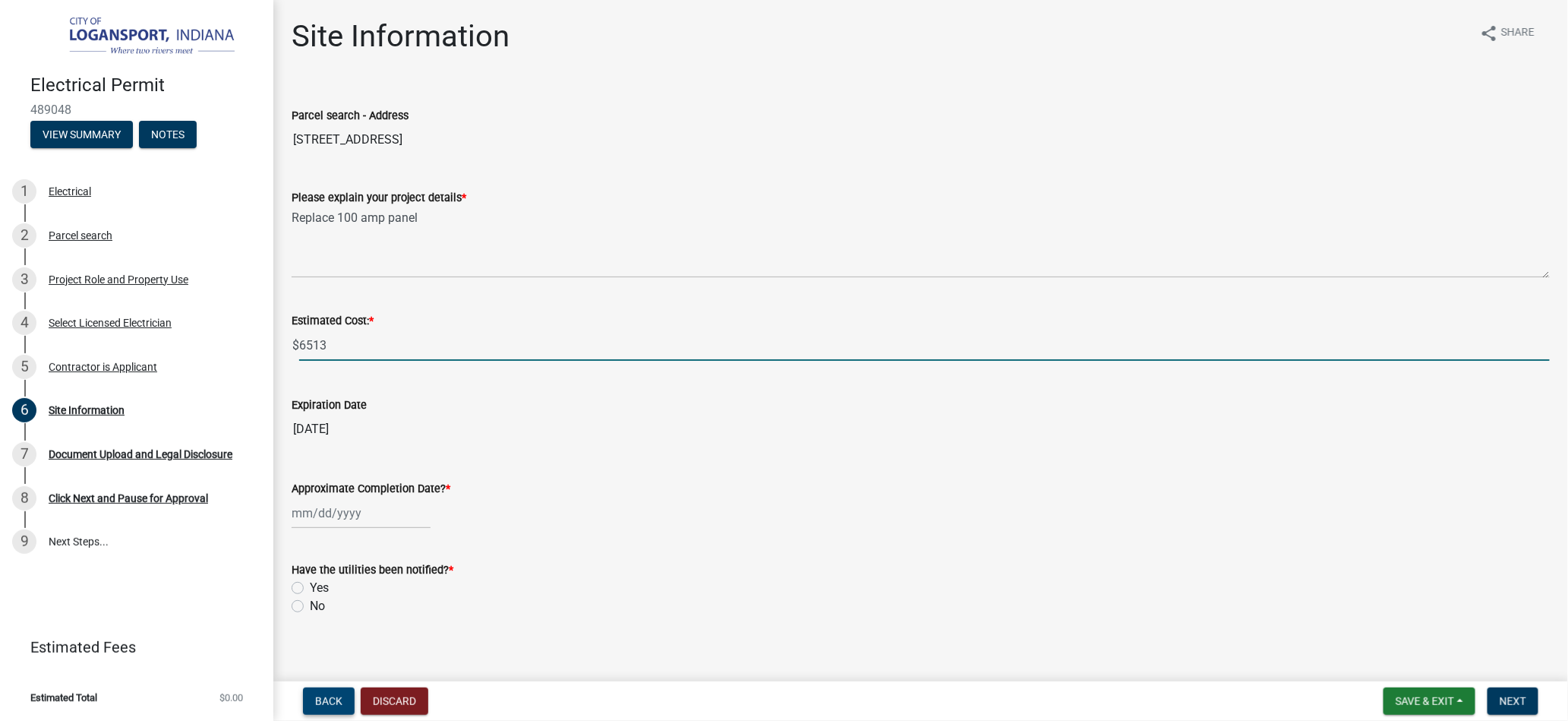
type input "6513"
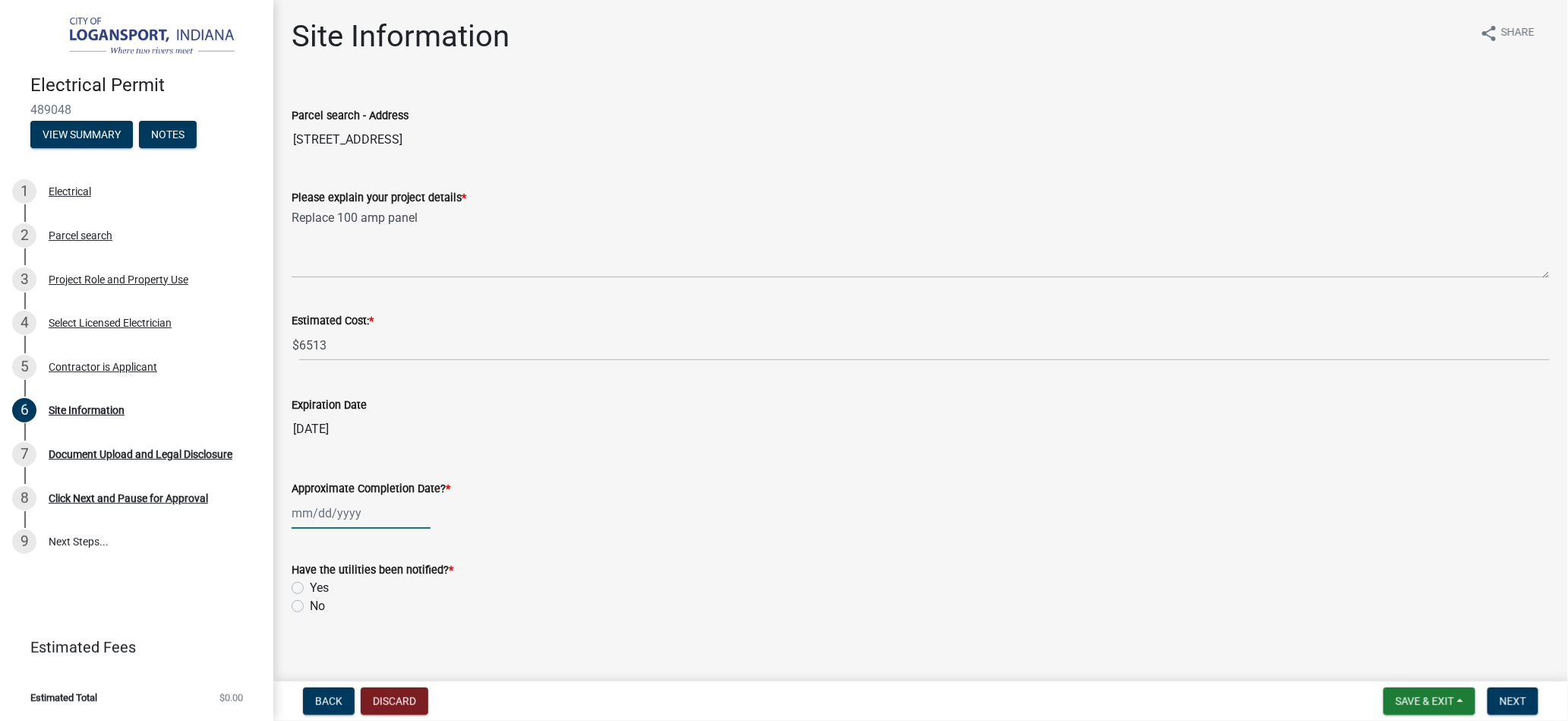
click at [295, 516] on div at bounding box center [361, 513] width 139 height 31
select select "10"
select select "2025"
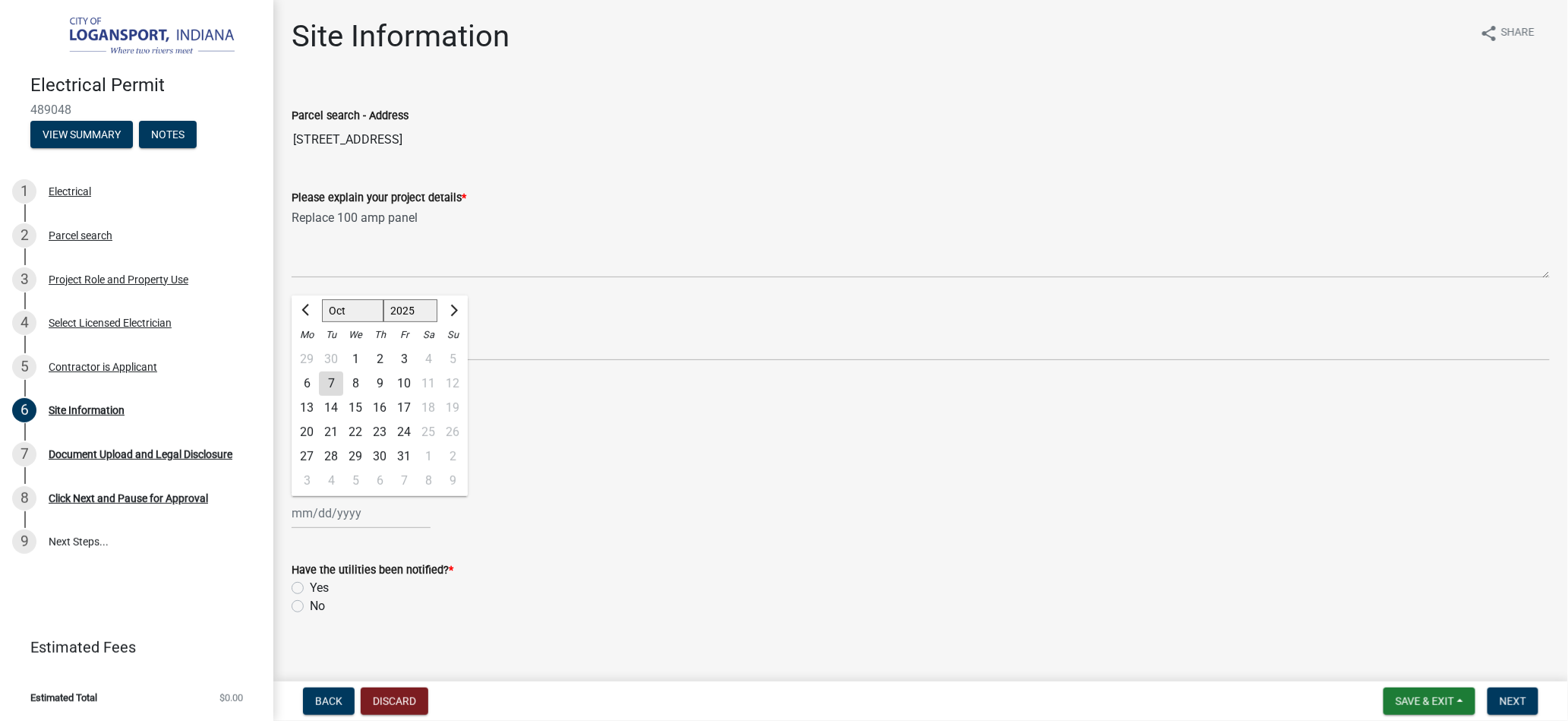
click at [382, 378] on div "9" at bounding box center [380, 384] width 24 height 24
type input "[DATE]"
click at [310, 590] on label "Yes" at bounding box center [319, 588] width 19 height 18
click at [310, 589] on input "Yes" at bounding box center [315, 584] width 10 height 10
radio input "true"
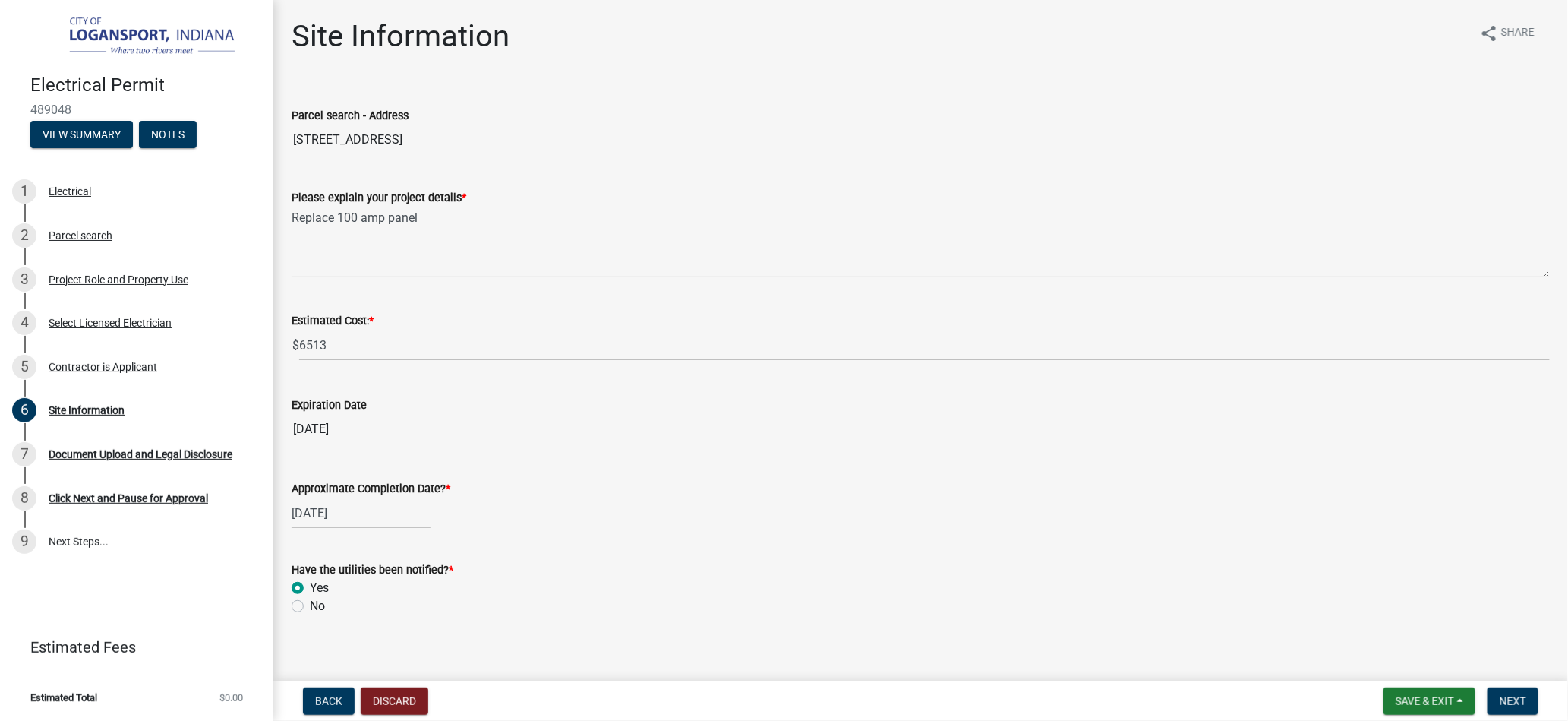
scroll to position [13, 0]
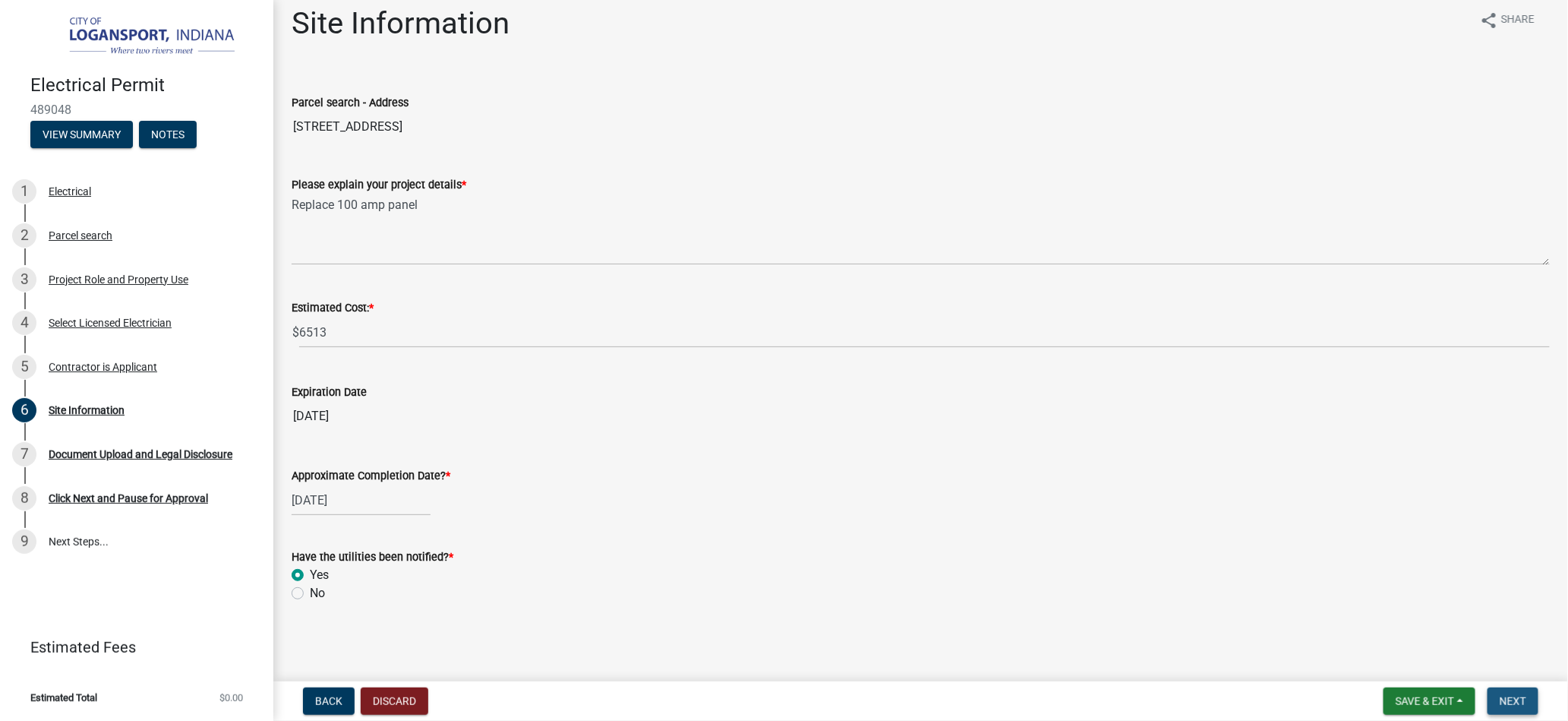
click at [1509, 699] on span "Next" at bounding box center [1513, 701] width 27 height 12
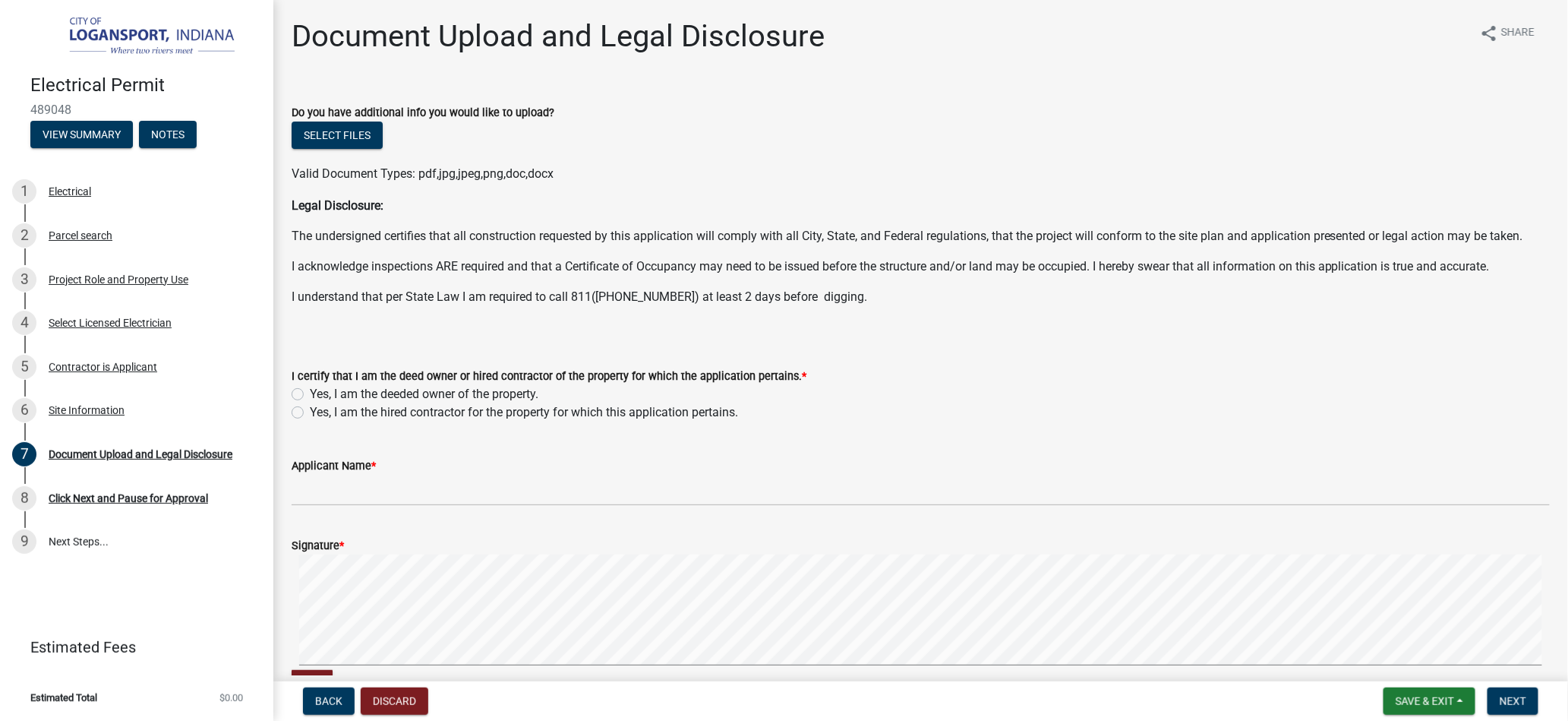
click at [302, 419] on div "Yes, I am the hired contractor for the property for which this application pert…" at bounding box center [921, 412] width 1259 height 18
click at [310, 411] on label "Yes, I am the hired contractor for the property for which this application pert…" at bounding box center [524, 412] width 428 height 18
click at [310, 411] on input "Yes, I am the hired contractor for the property for which this application pert…" at bounding box center [315, 408] width 10 height 10
radio input "true"
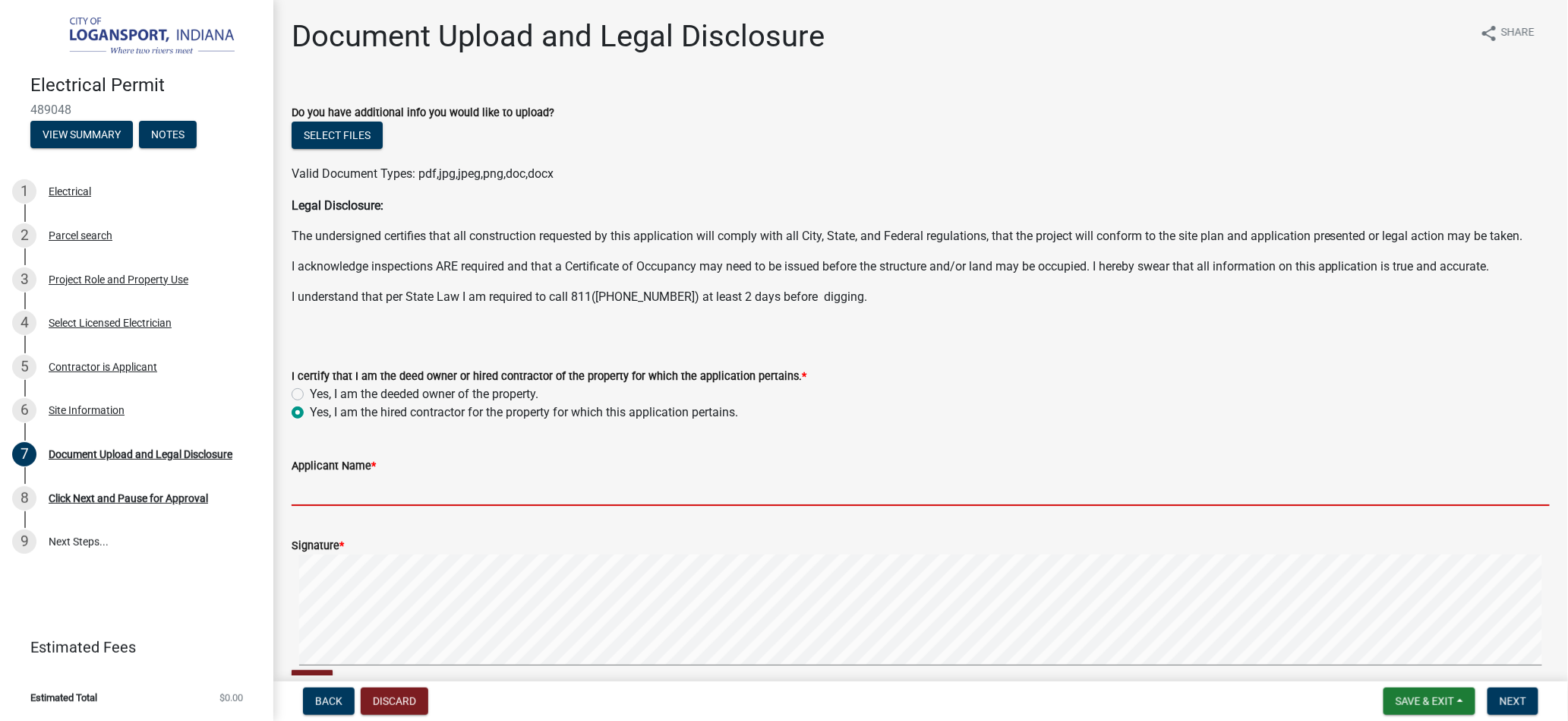
click at [322, 507] on wm-data-entity-input "Applicant Name *" at bounding box center [921, 477] width 1259 height 82
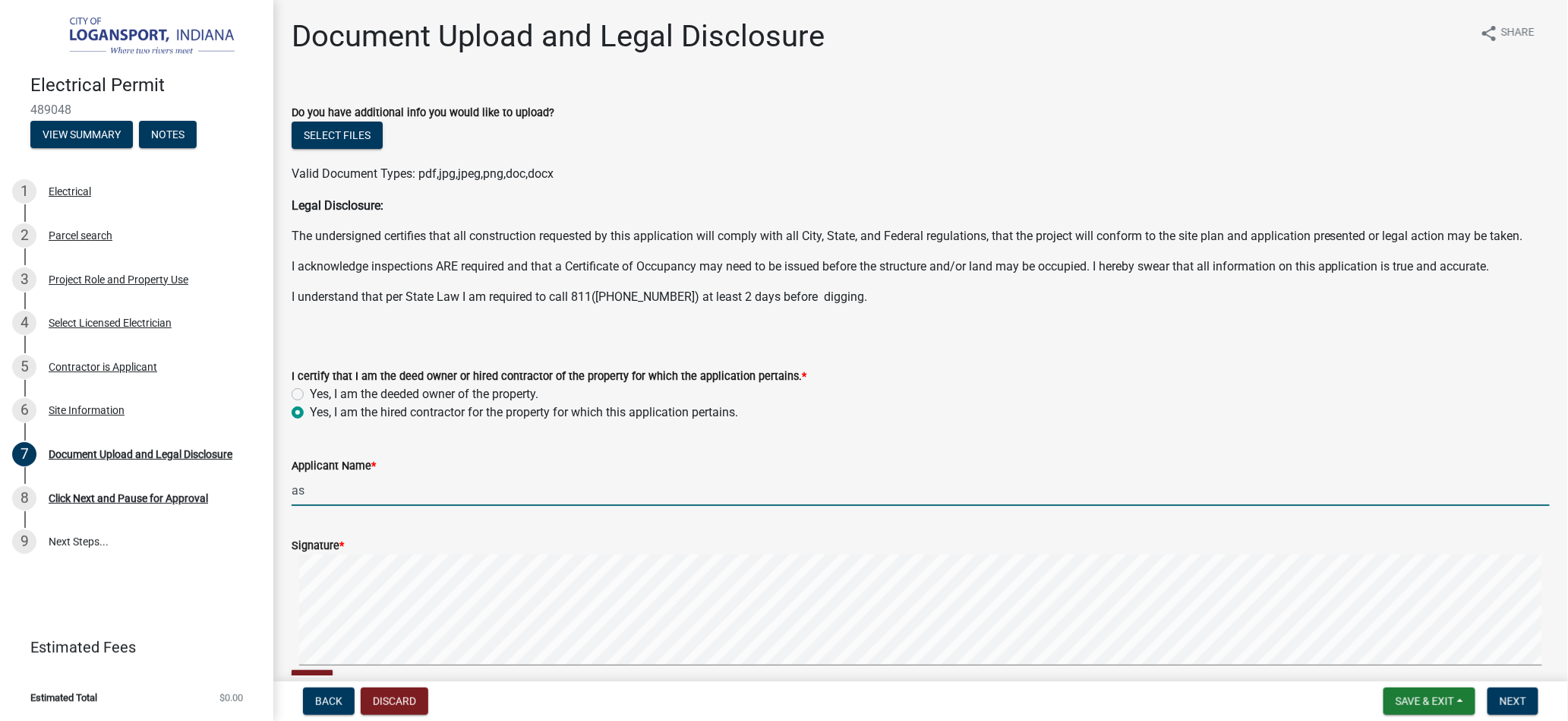
type input "[PERSON_NAME]"
click at [365, 667] on signature-pad at bounding box center [921, 612] width 1259 height 115
click at [1522, 689] on button "Next" at bounding box center [1513, 701] width 51 height 27
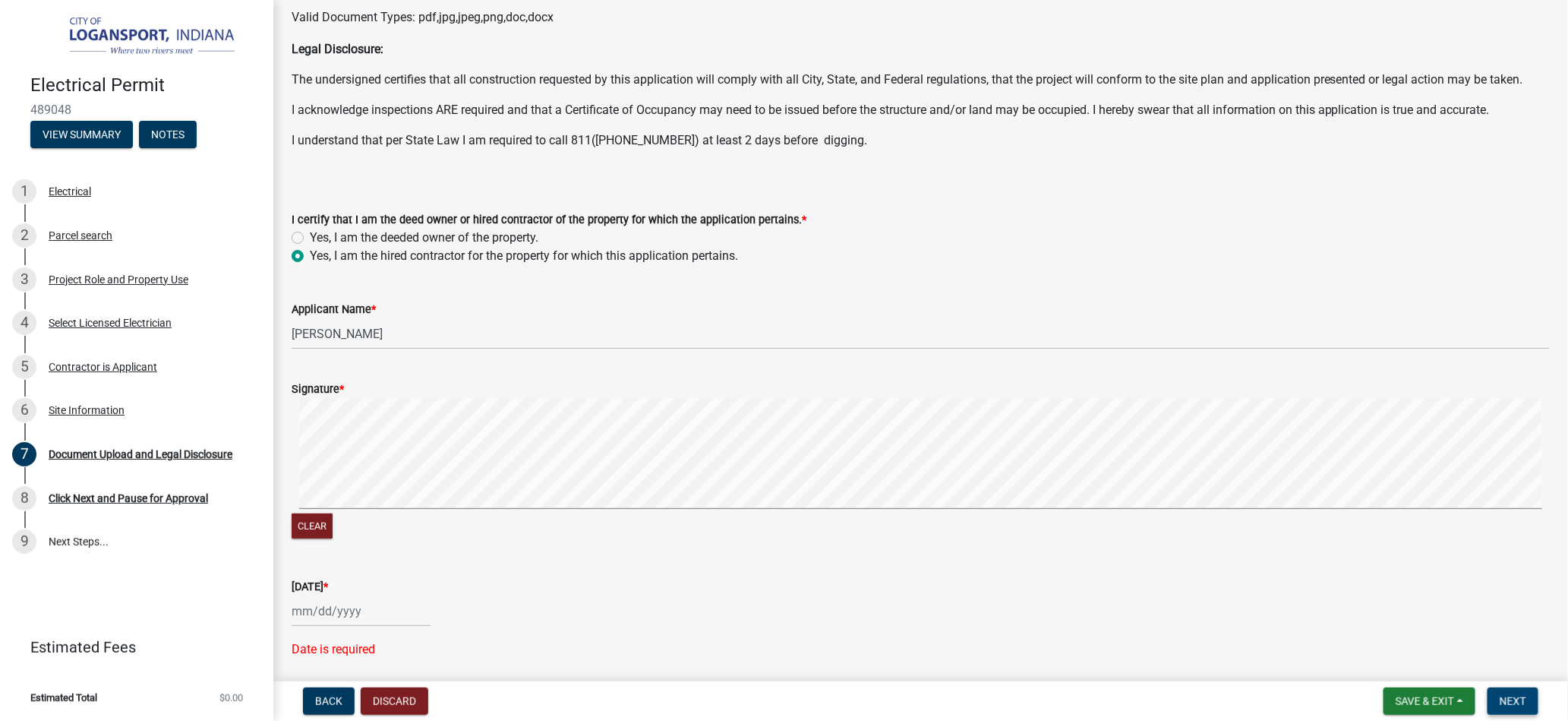
scroll to position [202, 0]
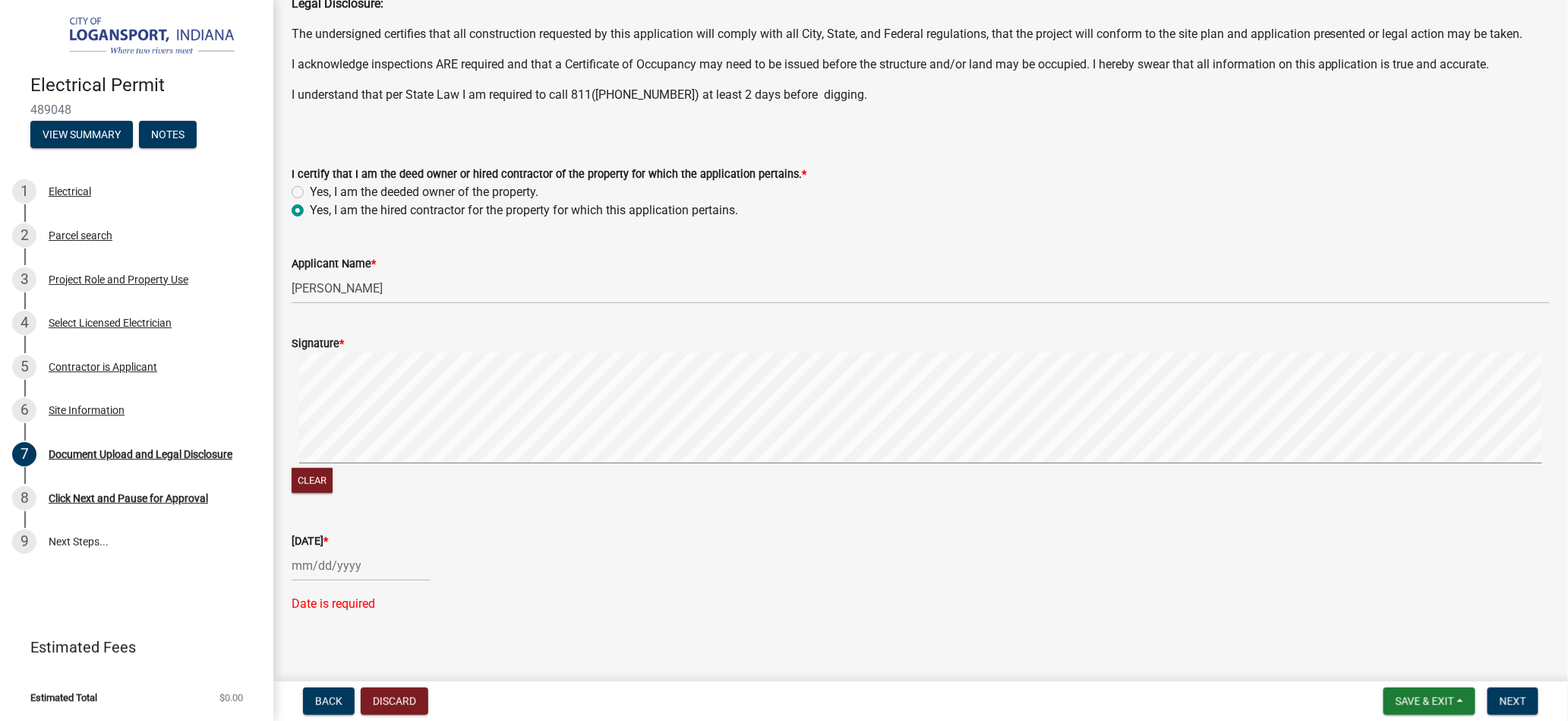
select select "10"
select select "2025"
click at [305, 569] on div "[PERSON_NAME] Feb Mar Apr [PERSON_NAME][DATE] Oct Nov [DATE] 1526 1527 1528 152…" at bounding box center [361, 565] width 139 height 31
click at [332, 421] on div "30" at bounding box center [331, 411] width 24 height 24
type input "[DATE]"
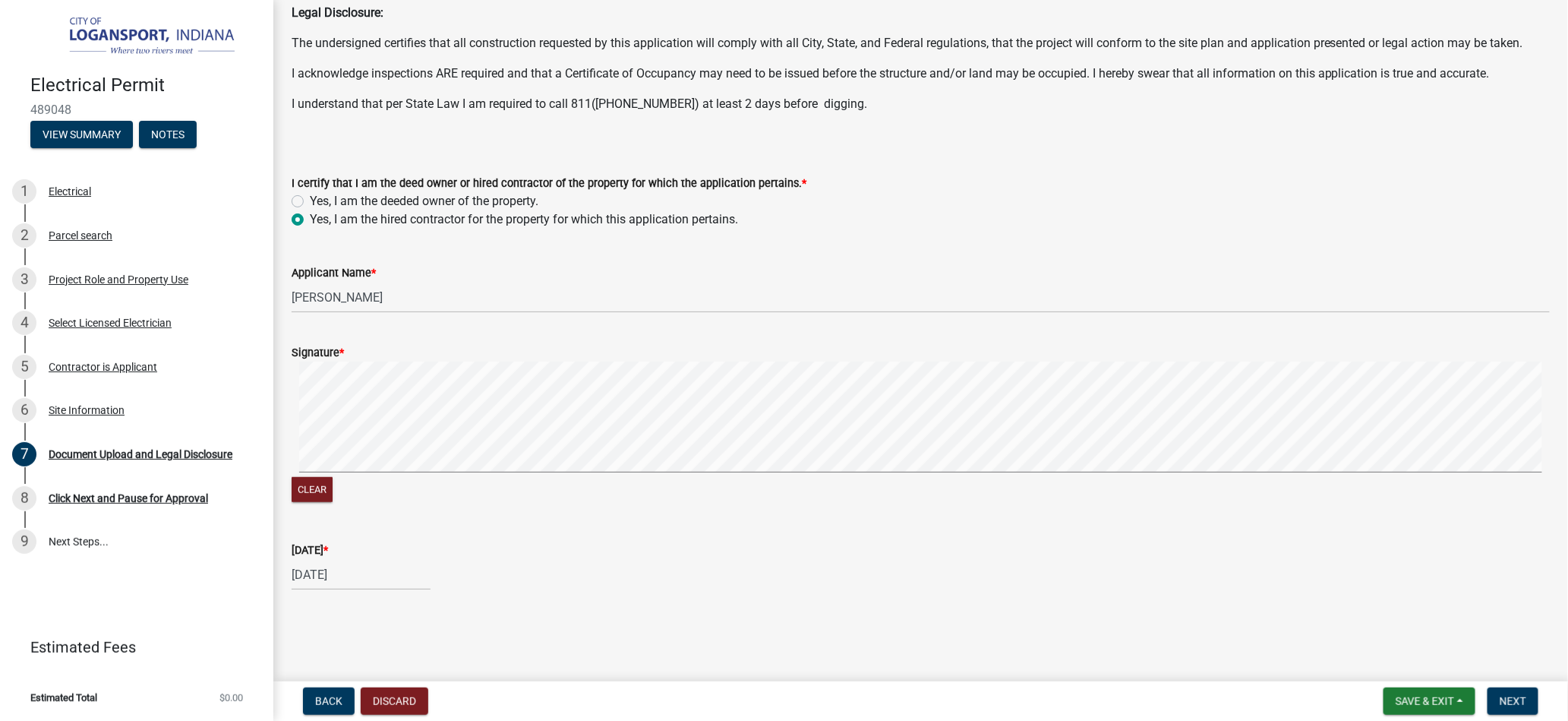
scroll to position [192, 0]
click at [321, 584] on input "[DATE]" at bounding box center [361, 576] width 139 height 31
select select "9"
select select "2025"
click at [399, 514] on div "3" at bounding box center [404, 519] width 24 height 24
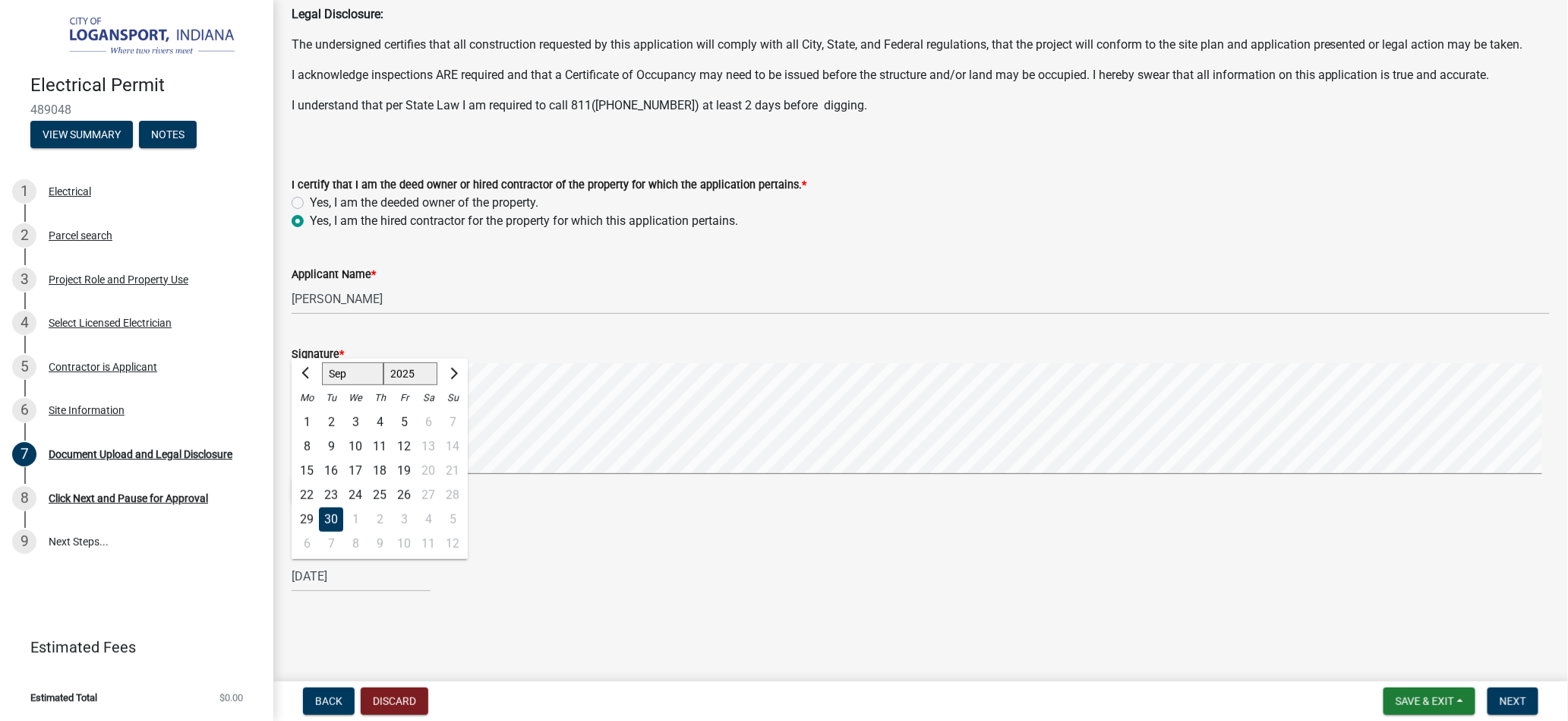
type input "[DATE]"
click at [327, 571] on div "[DATE]" at bounding box center [361, 576] width 139 height 31
select select "10"
select select "2025"
click at [337, 448] on div "7" at bounding box center [331, 446] width 24 height 24
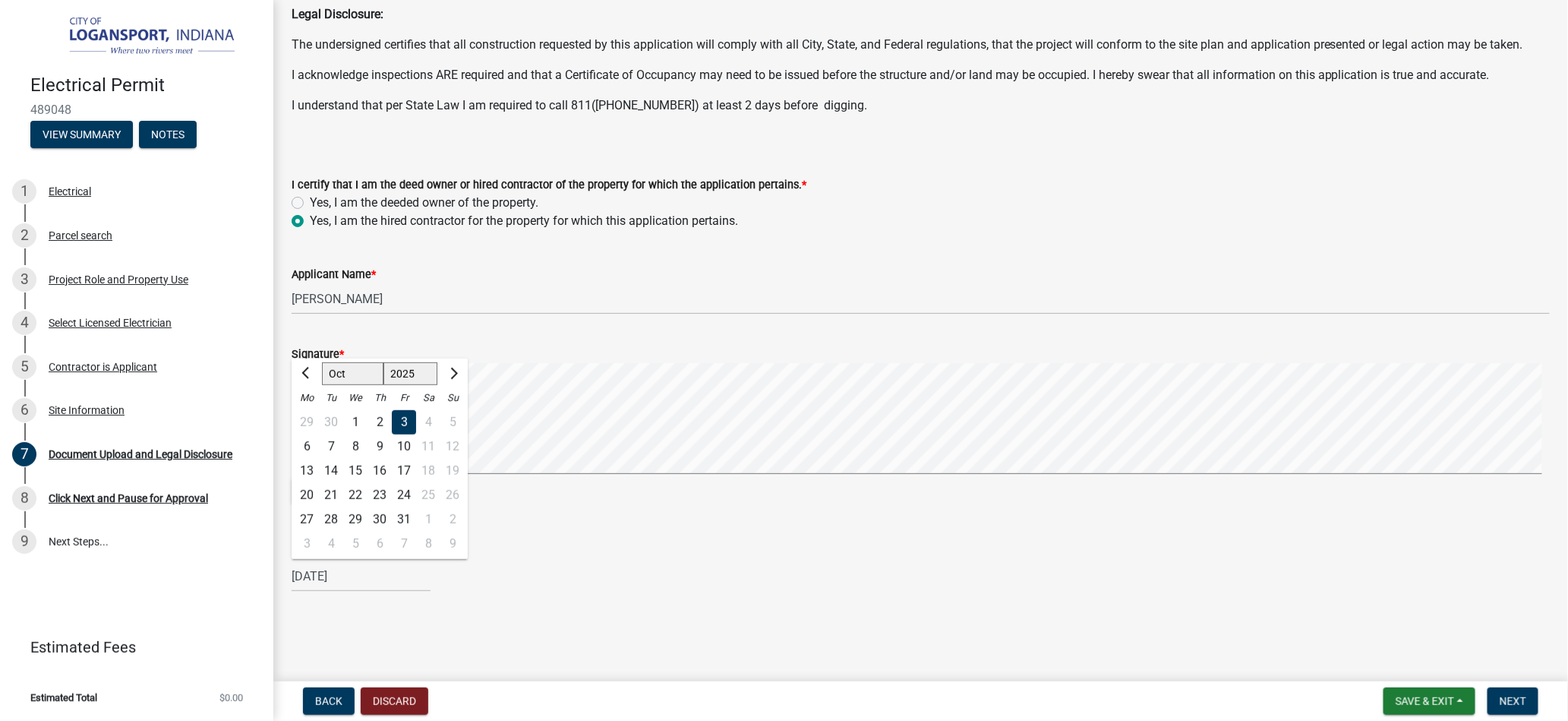
type input "[DATE]"
click at [1494, 697] on button "Next" at bounding box center [1513, 701] width 51 height 27
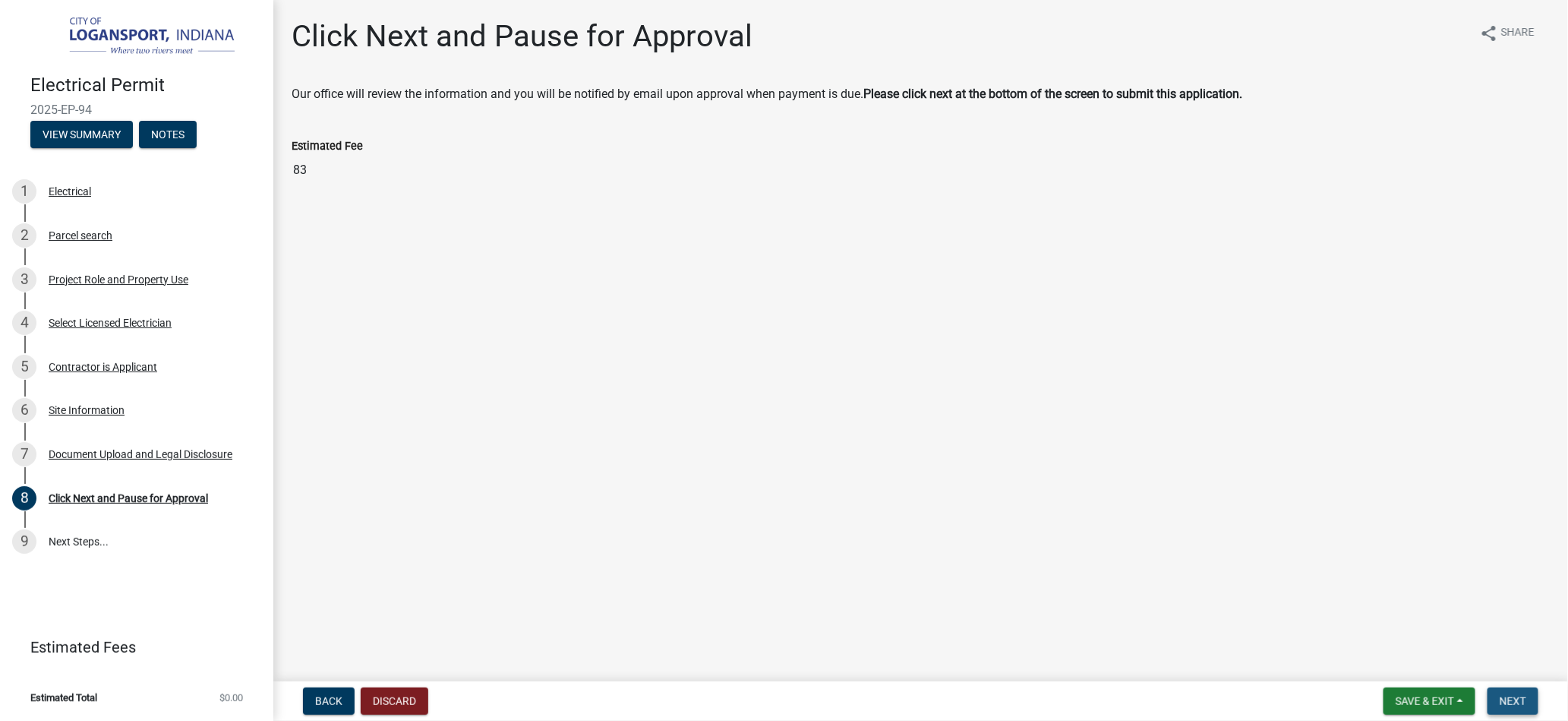
click at [1513, 699] on span "Next" at bounding box center [1513, 701] width 27 height 12
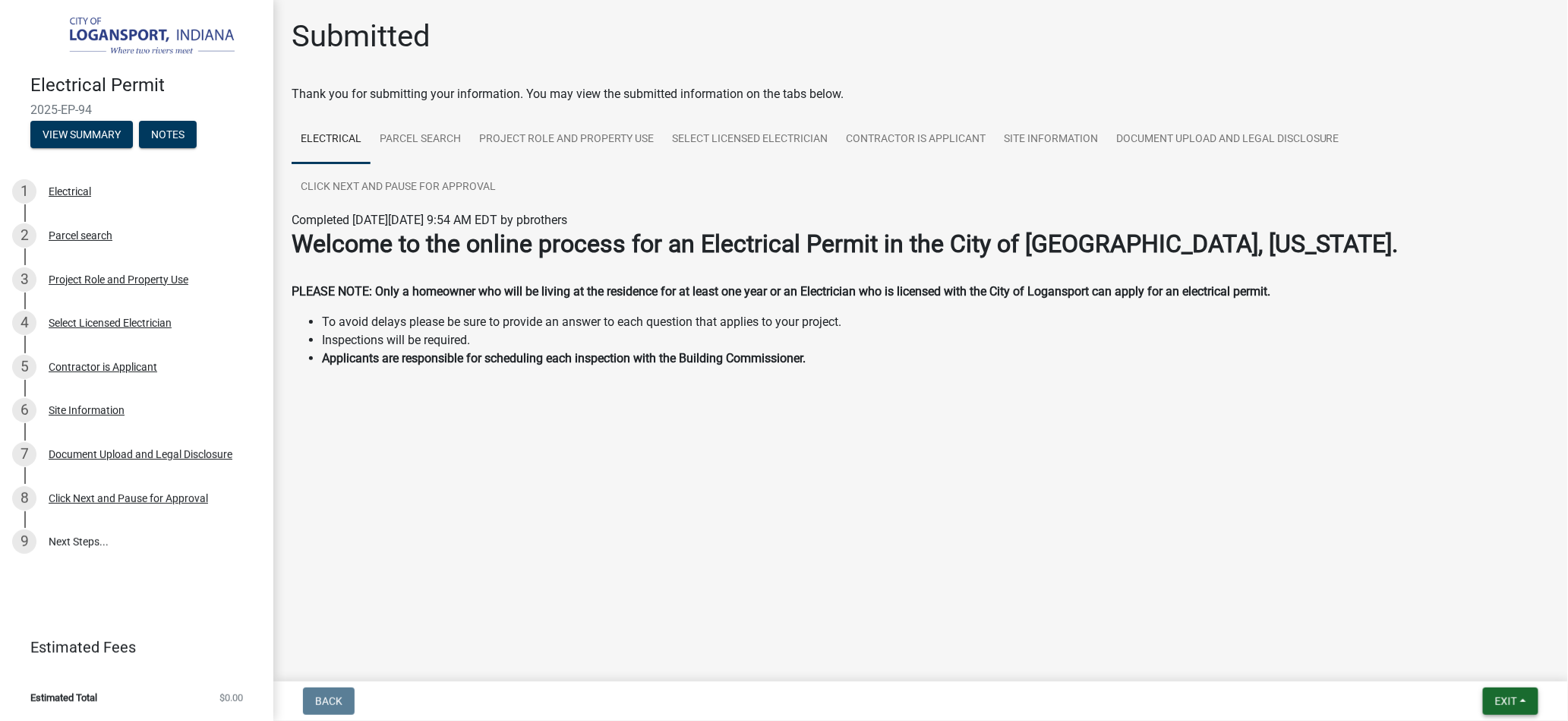
click at [1512, 697] on span "Exit" at bounding box center [1506, 701] width 22 height 12
click at [1467, 664] on button "Save & Exit" at bounding box center [1477, 662] width 121 height 37
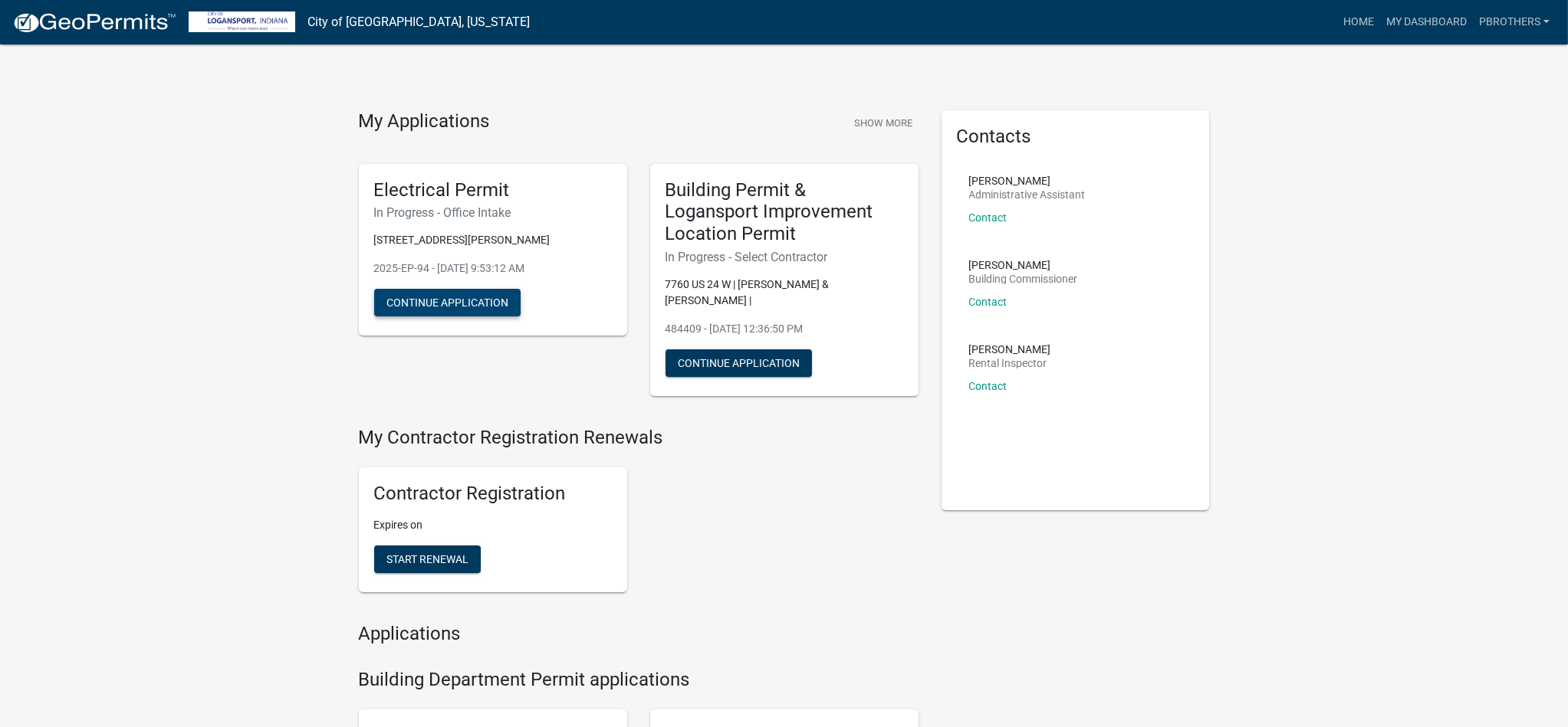
click at [478, 302] on button "Continue Application" at bounding box center [448, 303] width 146 height 28
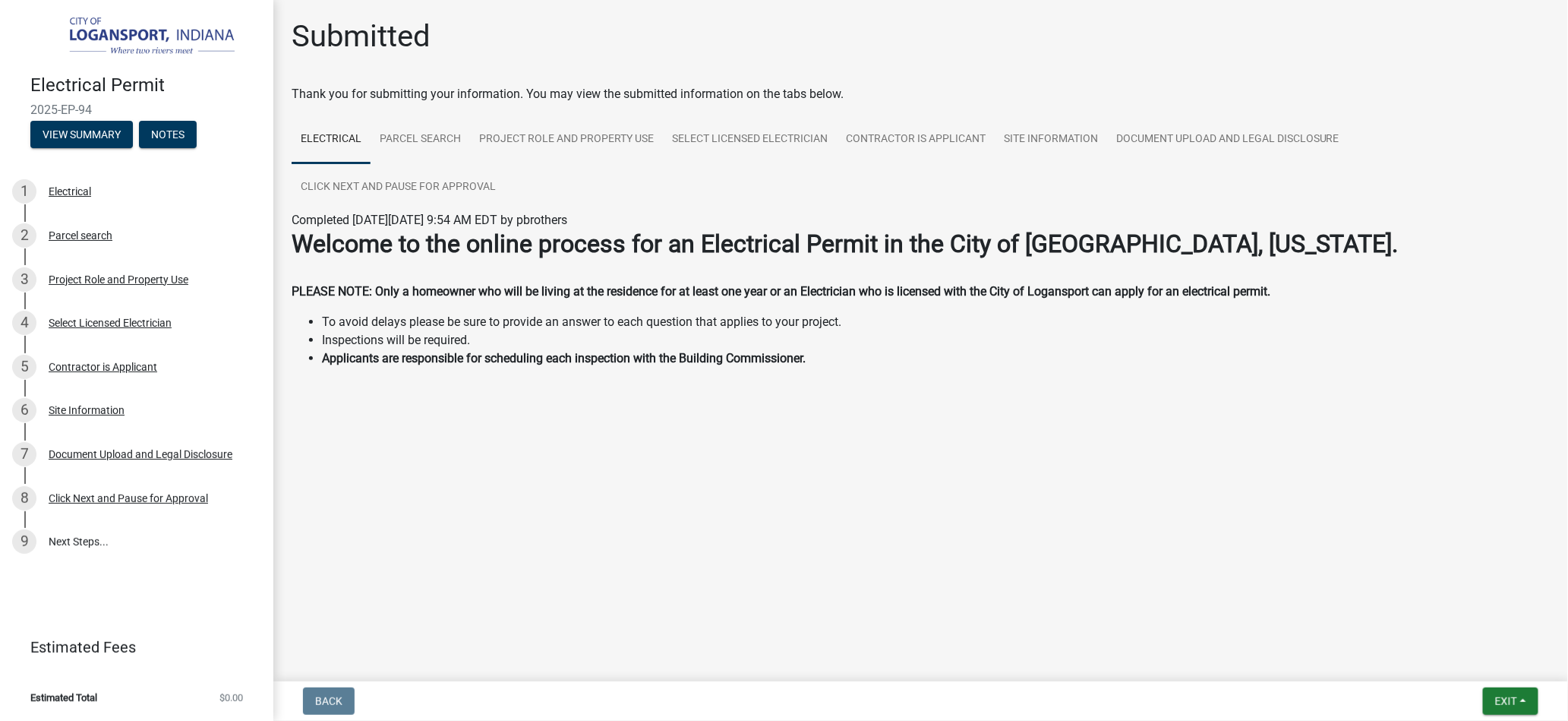
drag, startPoint x: 451, startPoint y: 205, endPoint x: 745, endPoint y: 359, distance: 331.9
